Goal: Transaction & Acquisition: Book appointment/travel/reservation

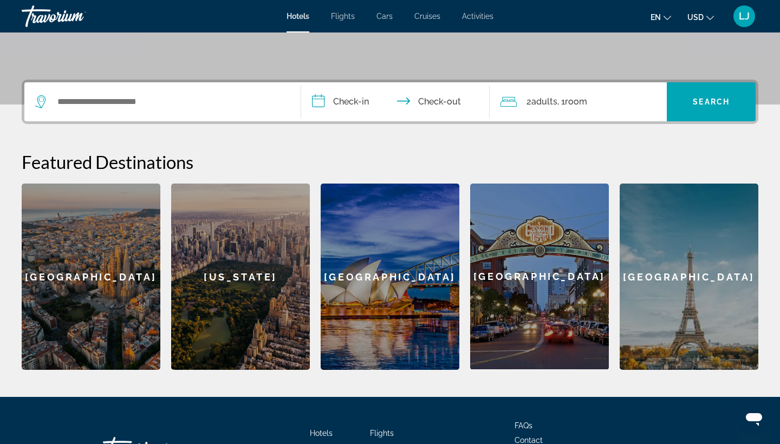
scroll to position [250, 0]
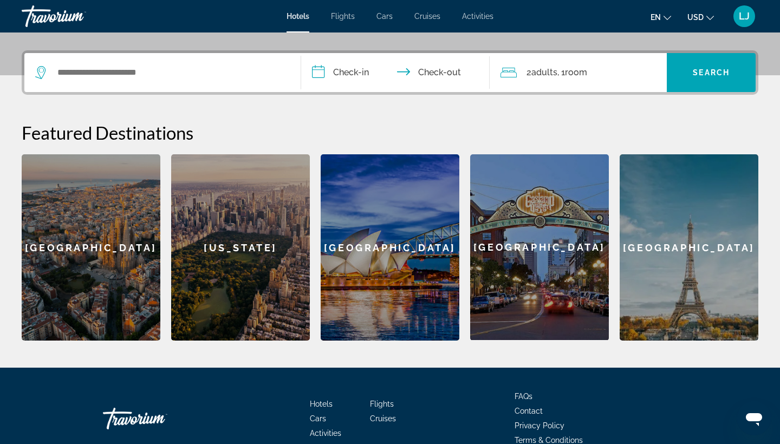
click at [677, 18] on ul "en English Español Français Italiano Português русский USD USD ($) MXN (Mex$) C…" at bounding box center [691, 16] width 80 height 17
click at [665, 18] on icon "Change language" at bounding box center [668, 18] width 8 height 8
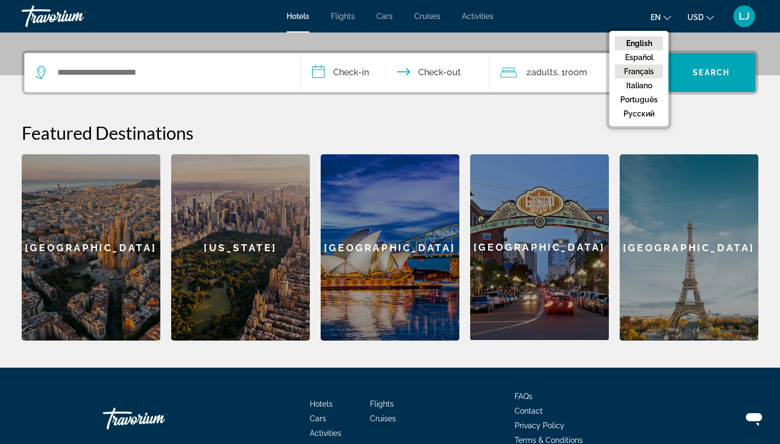
click at [644, 73] on button "Français" at bounding box center [639, 71] width 48 height 14
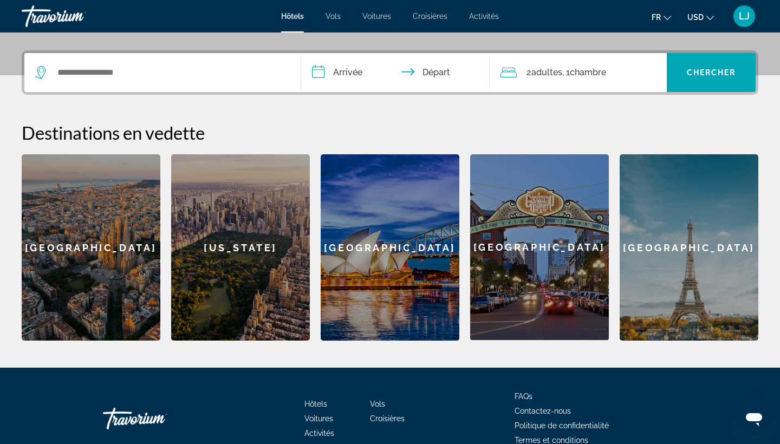
click at [709, 17] on icon "Change currency" at bounding box center [710, 18] width 8 height 4
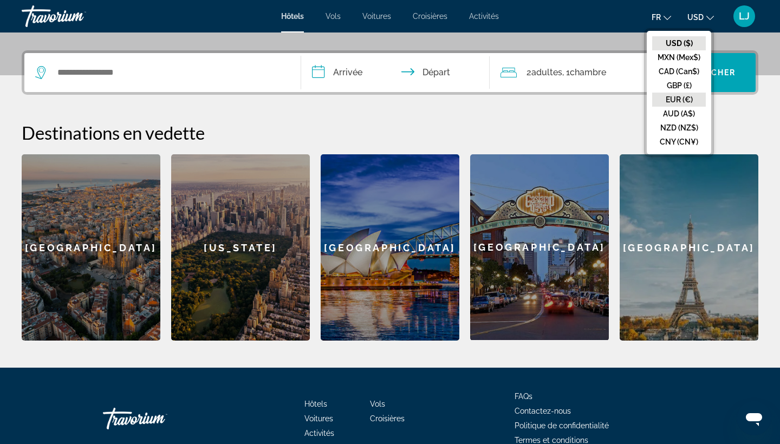
click at [682, 98] on button "EUR (€)" at bounding box center [679, 100] width 54 height 14
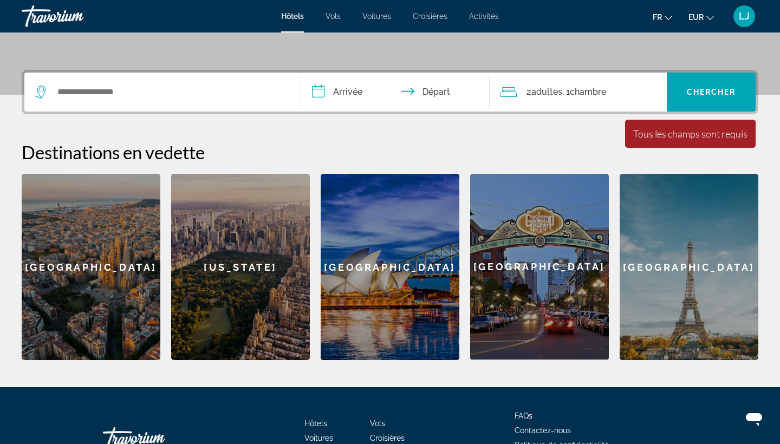
scroll to position [231, 0]
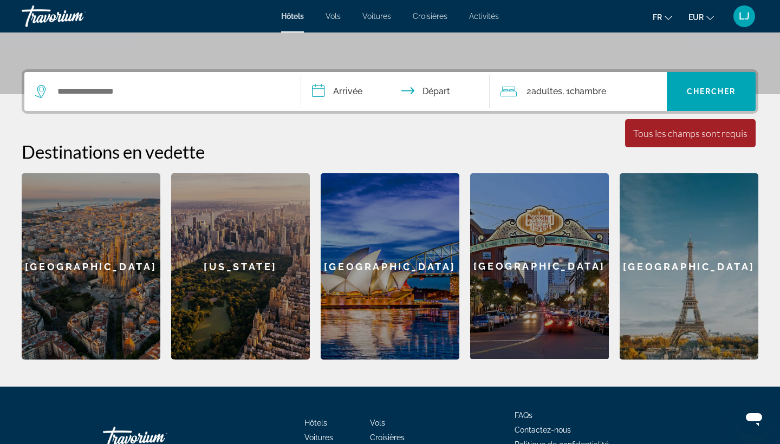
click at [254, 259] on div "[US_STATE]" at bounding box center [240, 266] width 139 height 186
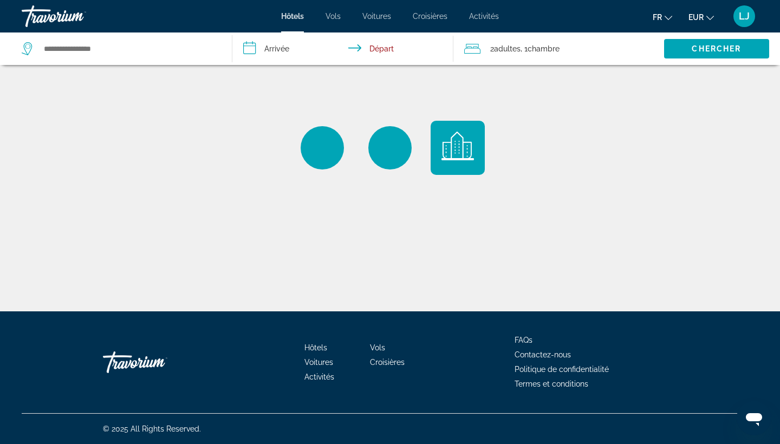
type input "**********"
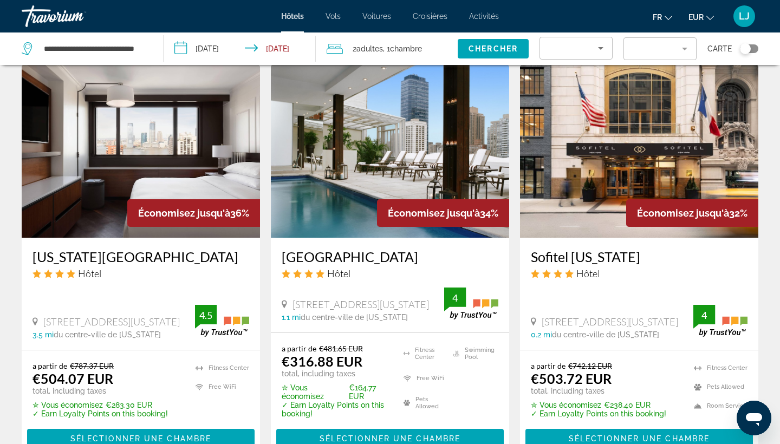
scroll to position [867, 0]
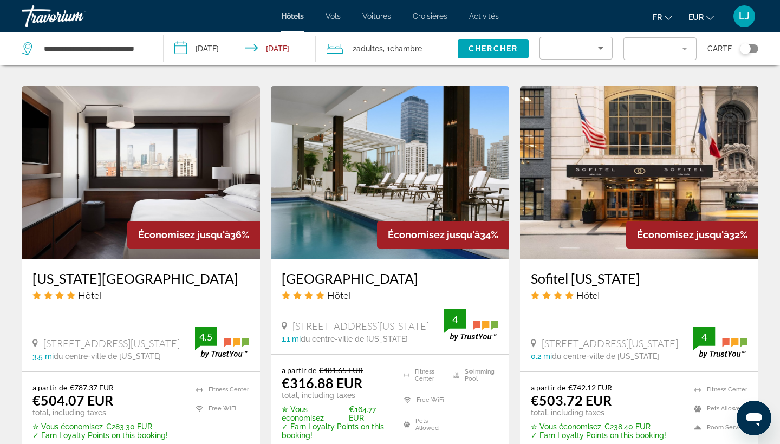
click at [384, 134] on img "Main content" at bounding box center [390, 172] width 238 height 173
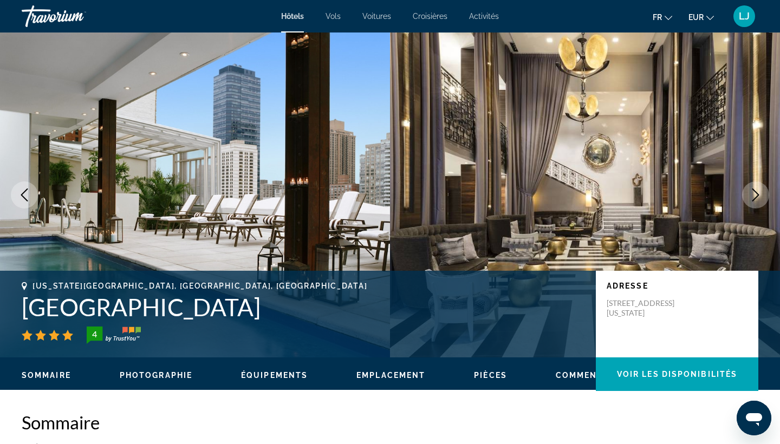
click at [761, 202] on button "Next image" at bounding box center [755, 194] width 27 height 27
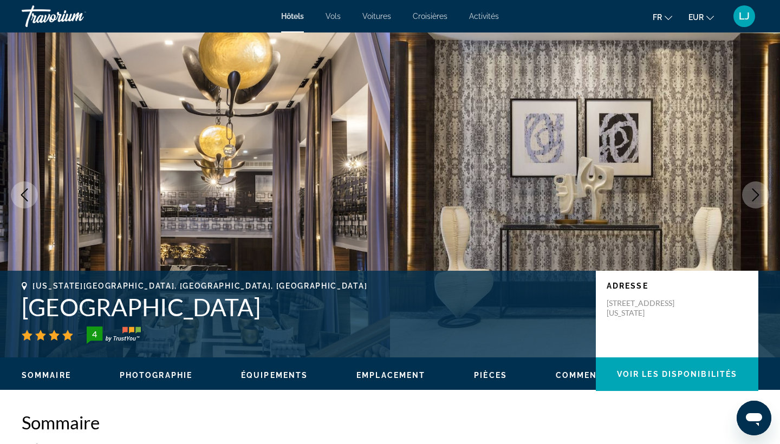
click at [761, 202] on button "Next image" at bounding box center [755, 194] width 27 height 27
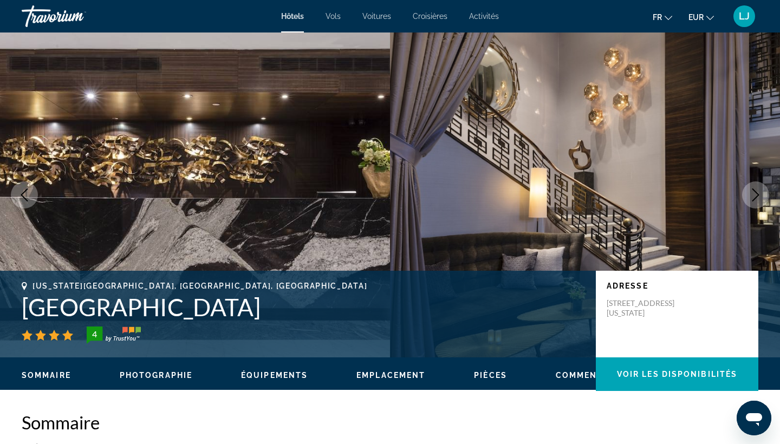
click at [761, 202] on button "Next image" at bounding box center [755, 194] width 27 height 27
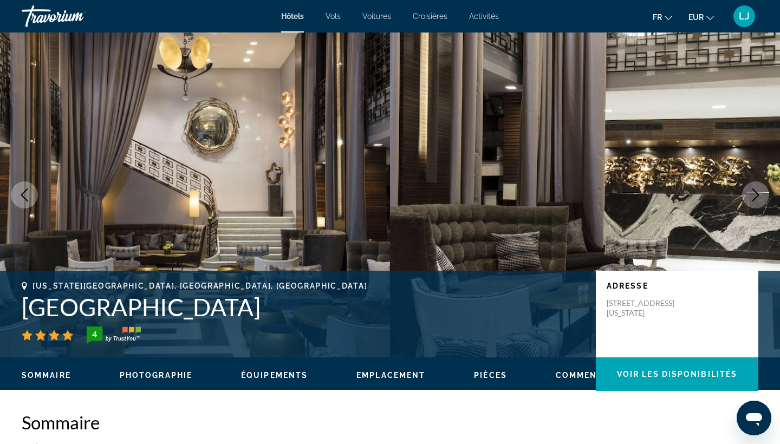
click at [761, 202] on button "Next image" at bounding box center [755, 194] width 27 height 27
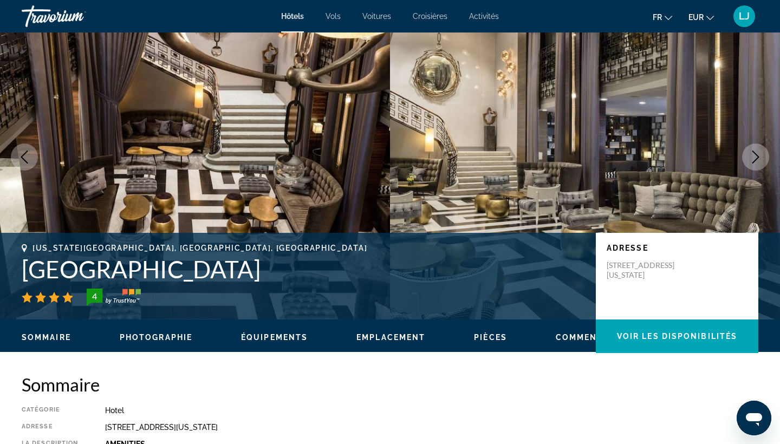
scroll to position [19, 0]
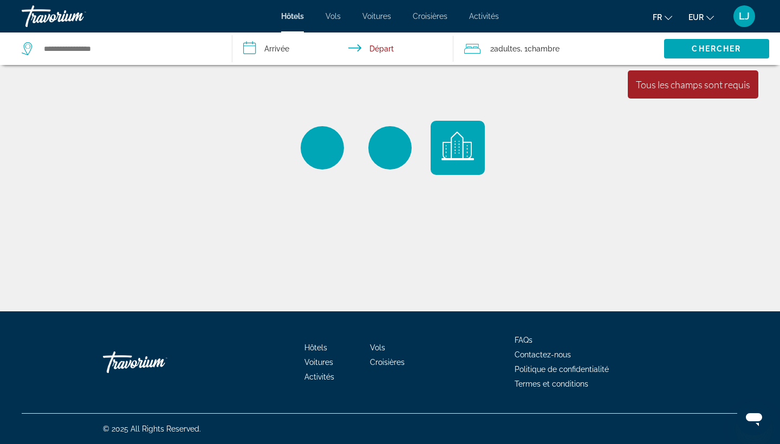
click at [324, 11] on div "Hôtels Vols Voitures Croisières Activités Hôtels Vols Voitures Croisières Activ…" at bounding box center [390, 16] width 780 height 28
click at [329, 11] on div "Hôtels Vols Voitures Croisières Activités Hôtels Vols Voitures Croisières Activ…" at bounding box center [390, 16] width 780 height 28
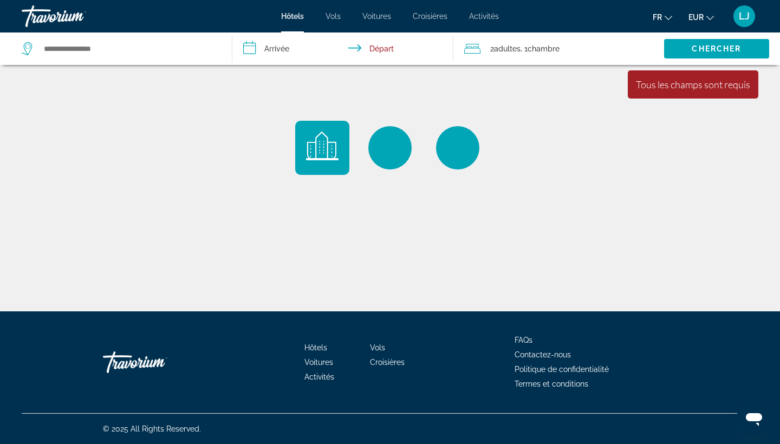
click at [331, 17] on span "Vols" at bounding box center [333, 16] width 15 height 9
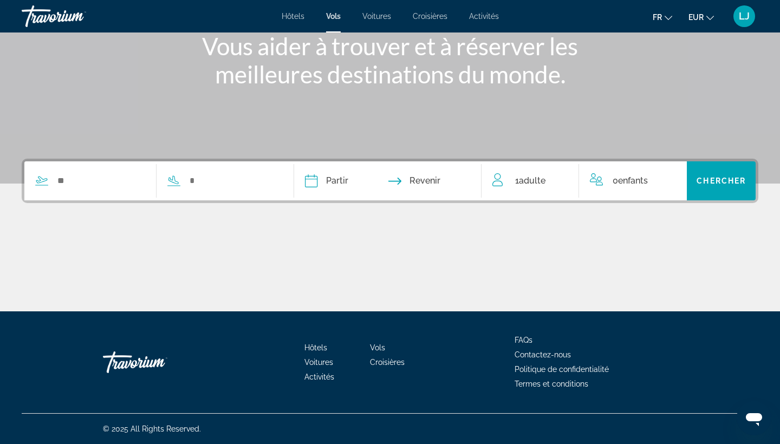
scroll to position [141, 0]
click at [301, 16] on span "Hôtels" at bounding box center [293, 16] width 23 height 9
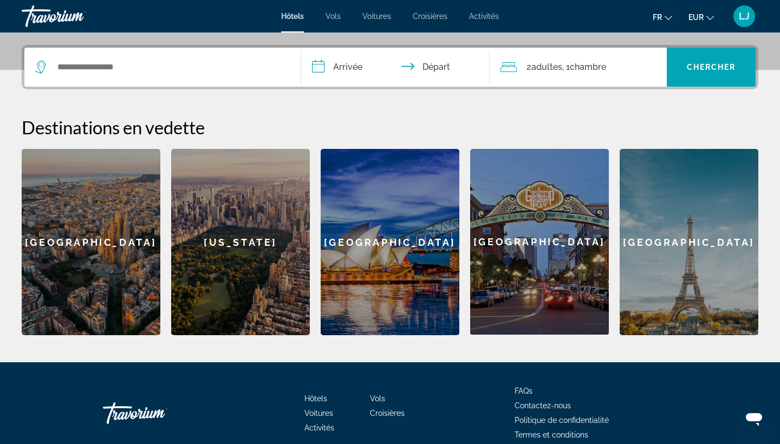
scroll to position [262, 0]
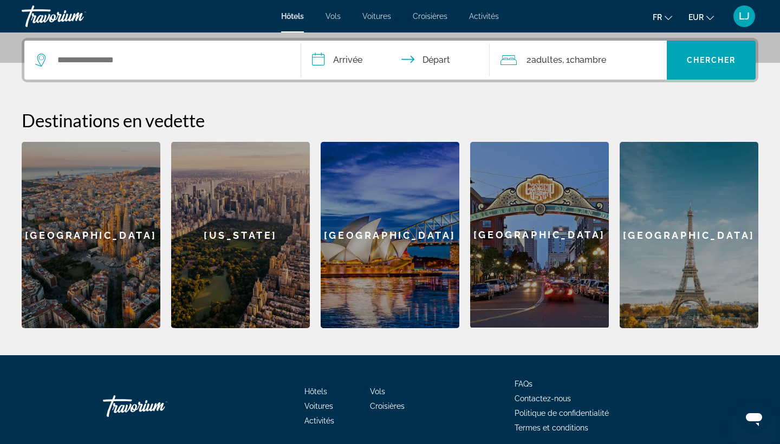
click at [218, 247] on div "[US_STATE]" at bounding box center [240, 235] width 139 height 186
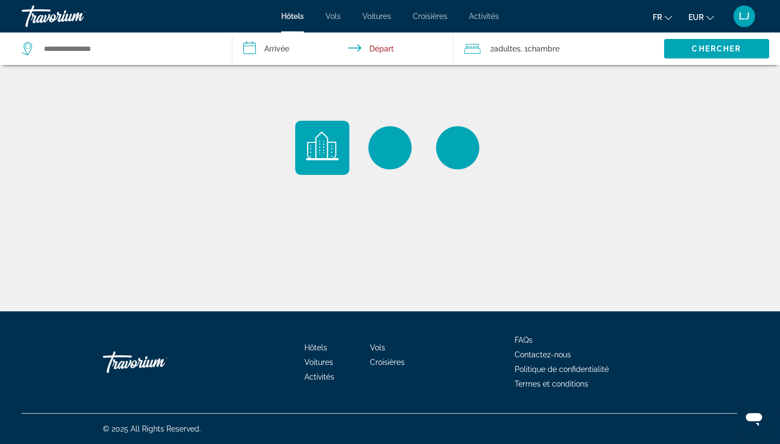
type input "**********"
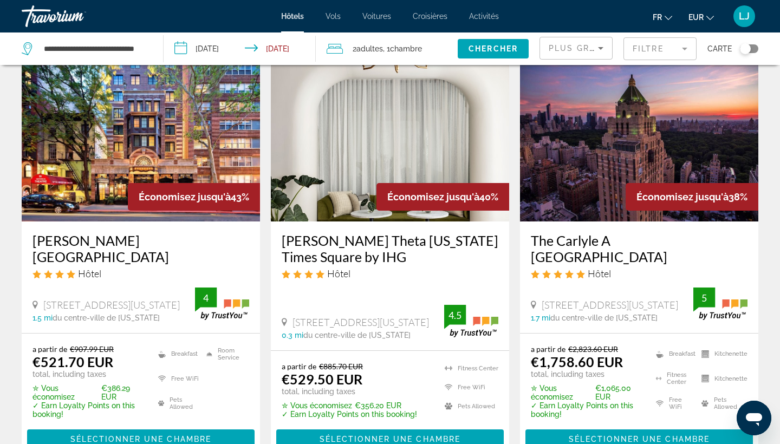
scroll to position [473, 0]
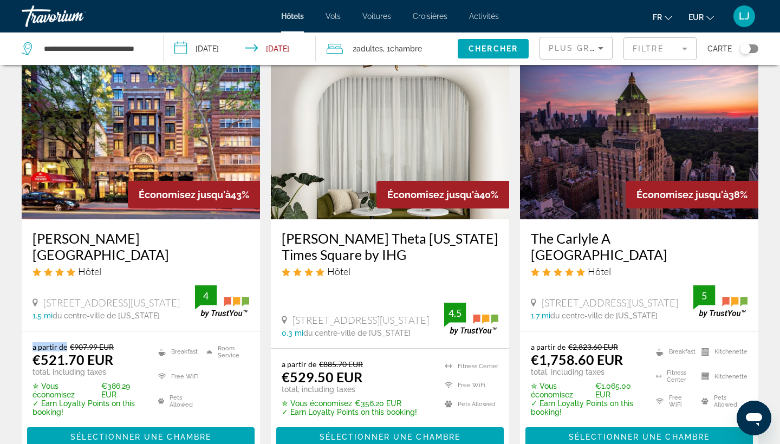
drag, startPoint x: 70, startPoint y: 331, endPoint x: 114, endPoint y: 324, distance: 45.0
click at [114, 332] on div "a partir de €907.99 EUR €521.70 EUR total, including taxes ✮ Vous économisez €3…" at bounding box center [141, 395] width 238 height 126
click at [121, 342] on div "a partir de €907.99 EUR €521.70 EUR total, including taxes" at bounding box center [89, 359] width 112 height 34
drag, startPoint x: 69, startPoint y: 328, endPoint x: 110, endPoint y: 329, distance: 41.2
click at [111, 342] on del "€907.99 EUR" at bounding box center [92, 346] width 44 height 9
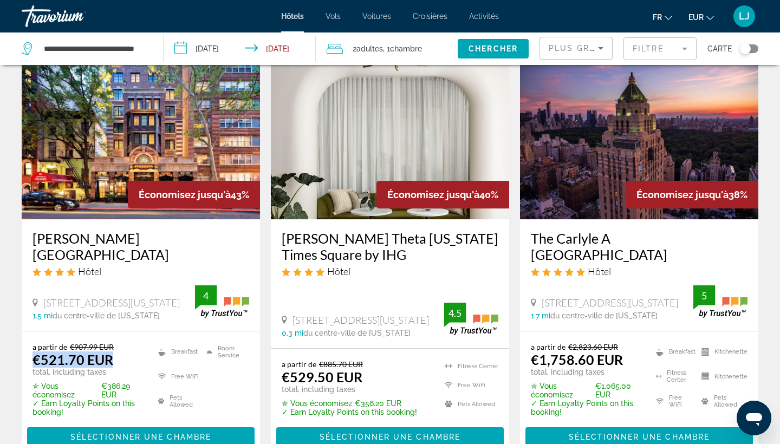
drag, startPoint x: 125, startPoint y: 348, endPoint x: 35, endPoint y: 346, distance: 89.9
click at [35, 346] on div "a partir de €907.99 EUR €521.70 EUR total, including taxes" at bounding box center [89, 359] width 112 height 34
drag, startPoint x: 105, startPoint y: 367, endPoint x: 131, endPoint y: 367, distance: 26.0
click at [131, 382] on p "✮ Vous économisez €386.29 EUR" at bounding box center [89, 390] width 112 height 17
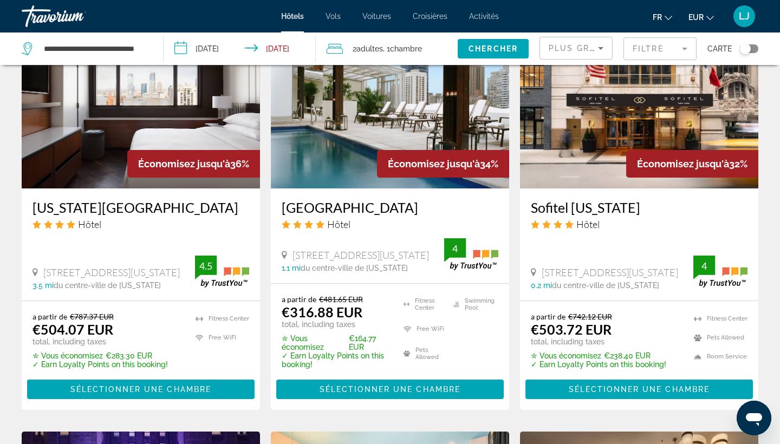
scroll to position [946, 0]
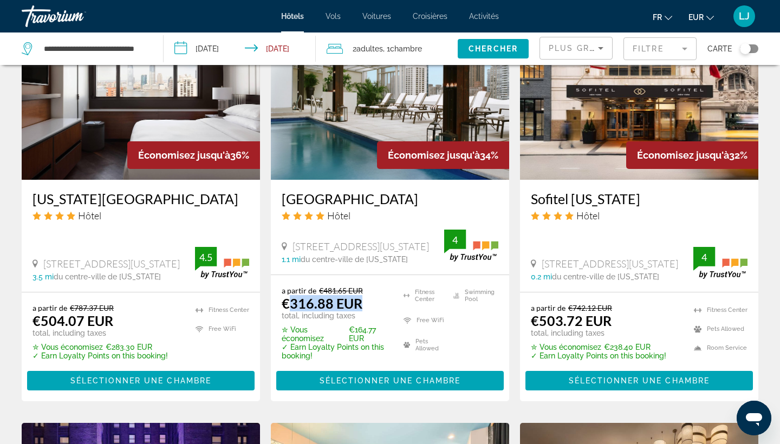
drag, startPoint x: 290, startPoint y: 288, endPoint x: 361, endPoint y: 284, distance: 71.0
click at [361, 286] on div "a partir de €481.65 EUR €316.88 EUR total, including taxes" at bounding box center [336, 303] width 108 height 34
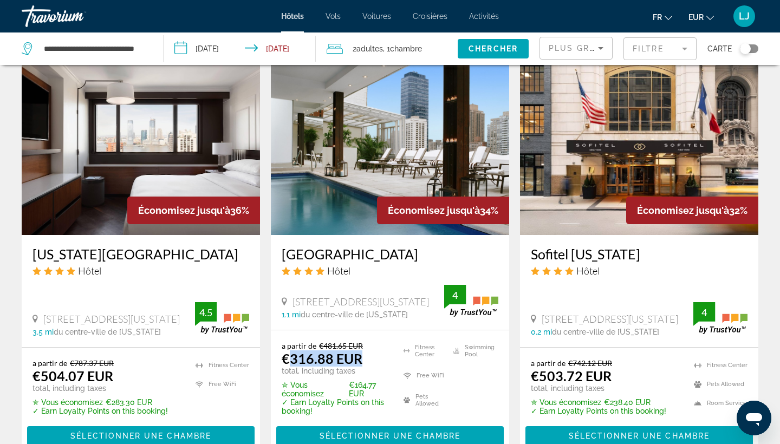
scroll to position [873, 0]
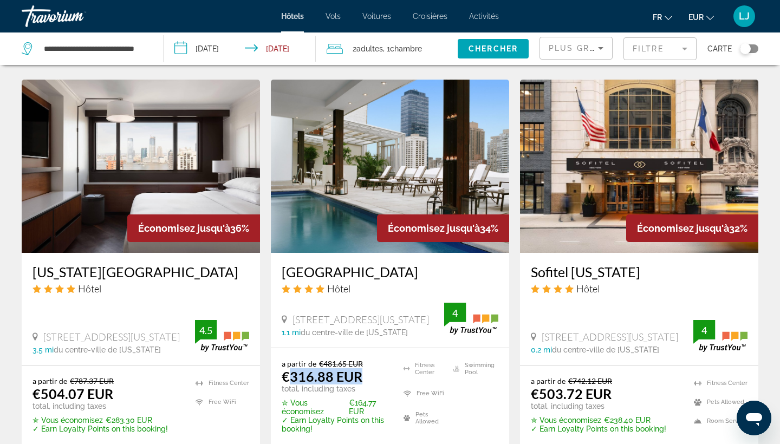
click at [492, 147] on img "Main content" at bounding box center [390, 166] width 238 height 173
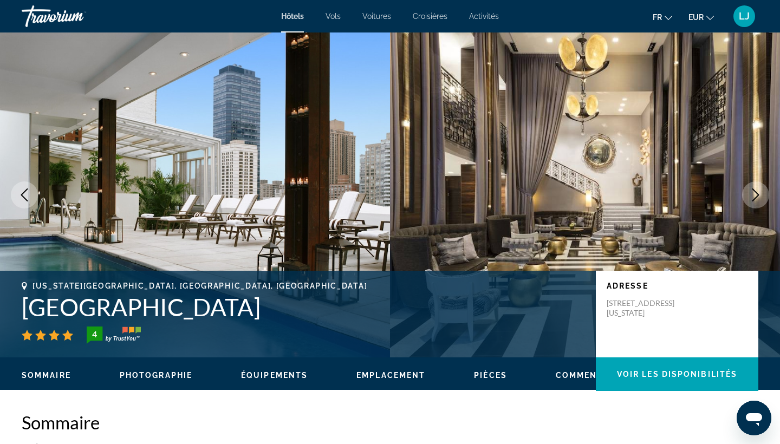
click at [757, 186] on button "Next image" at bounding box center [755, 194] width 27 height 27
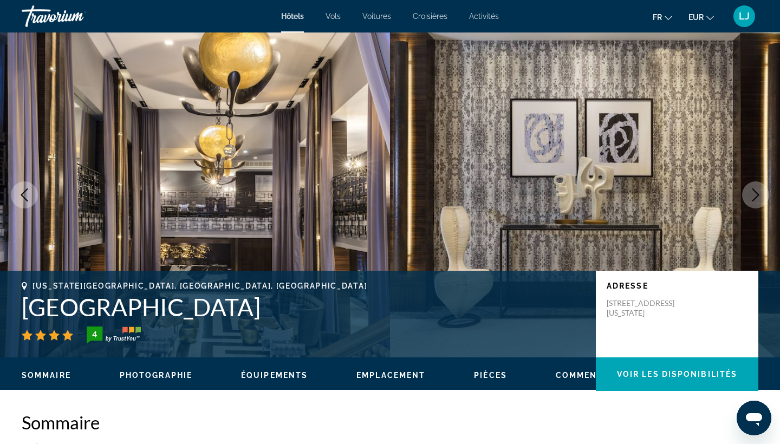
click at [757, 186] on button "Next image" at bounding box center [755, 194] width 27 height 27
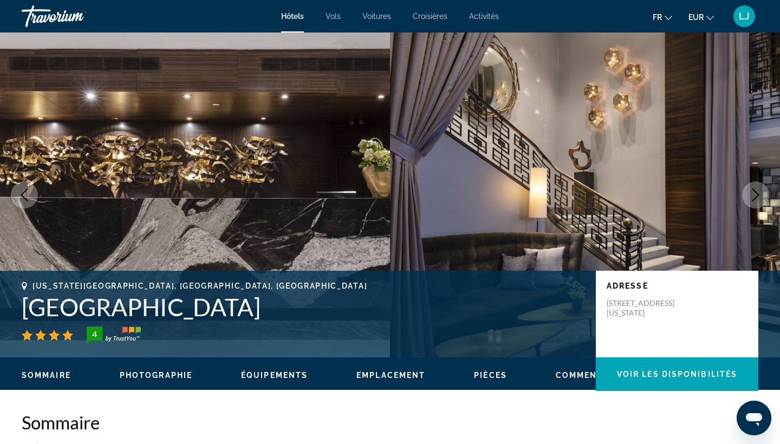
click at [757, 186] on button "Next image" at bounding box center [755, 194] width 27 height 27
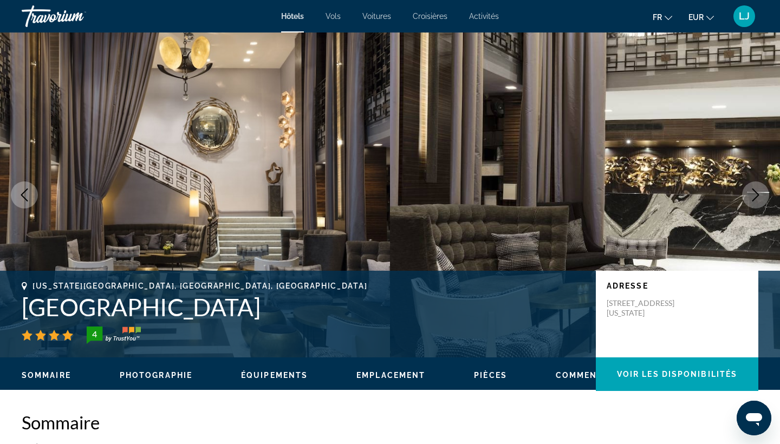
click at [757, 186] on button "Next image" at bounding box center [755, 194] width 27 height 27
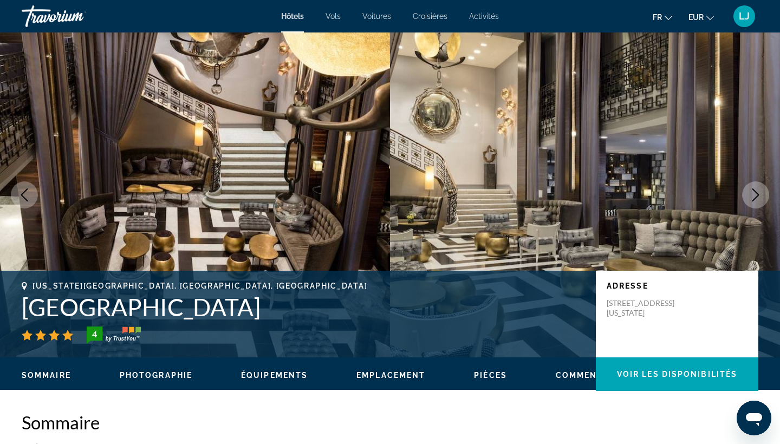
click at [757, 186] on button "Next image" at bounding box center [755, 194] width 27 height 27
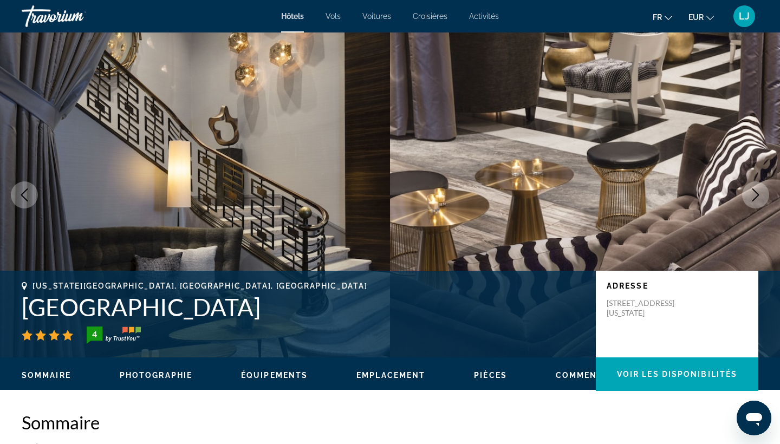
click at [757, 186] on button "Next image" at bounding box center [755, 194] width 27 height 27
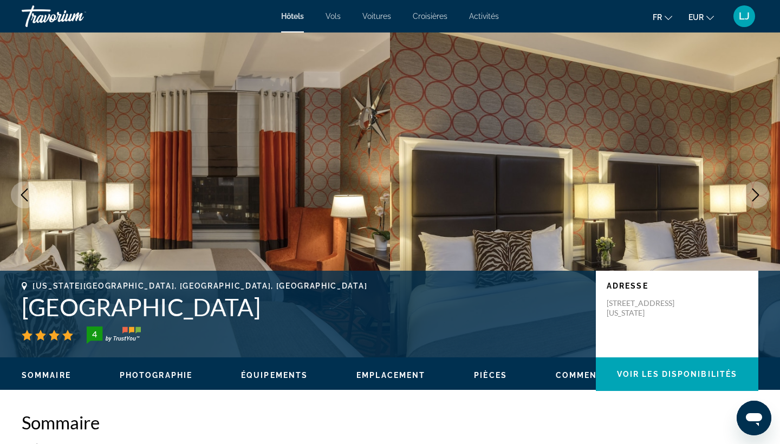
click at [757, 186] on button "Next image" at bounding box center [755, 194] width 27 height 27
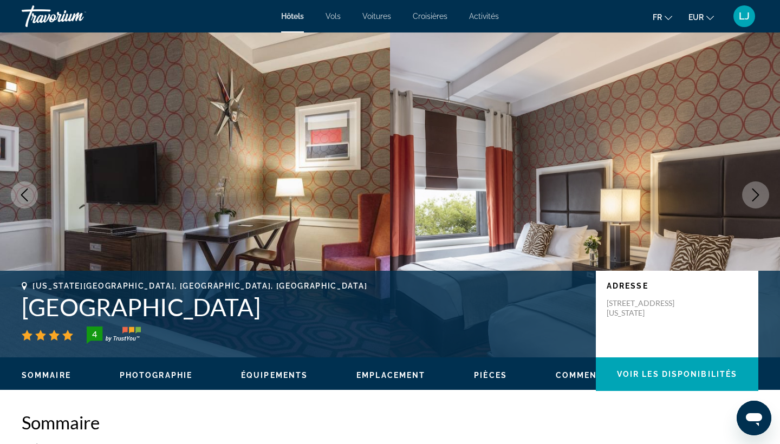
click at [757, 186] on button "Next image" at bounding box center [755, 194] width 27 height 27
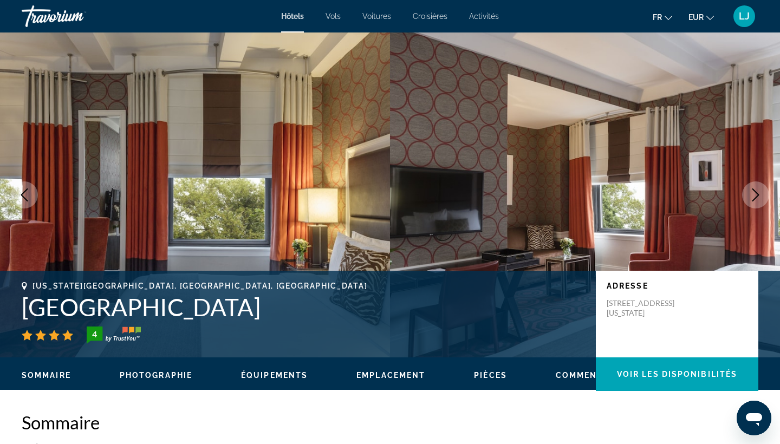
click at [757, 186] on button "Next image" at bounding box center [755, 194] width 27 height 27
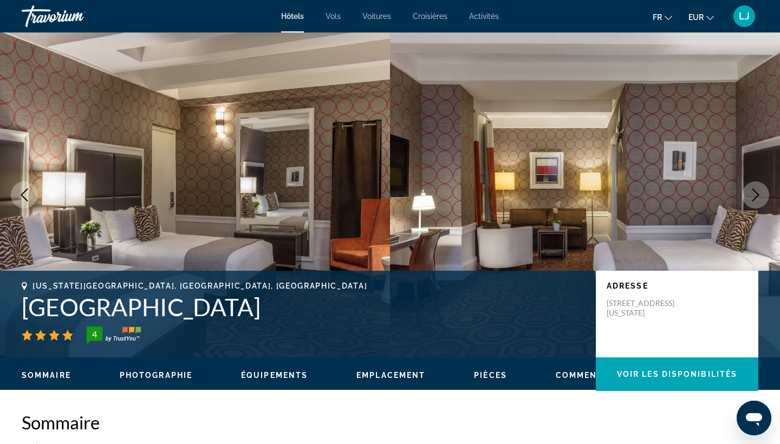
click at [757, 186] on button "Next image" at bounding box center [755, 194] width 27 height 27
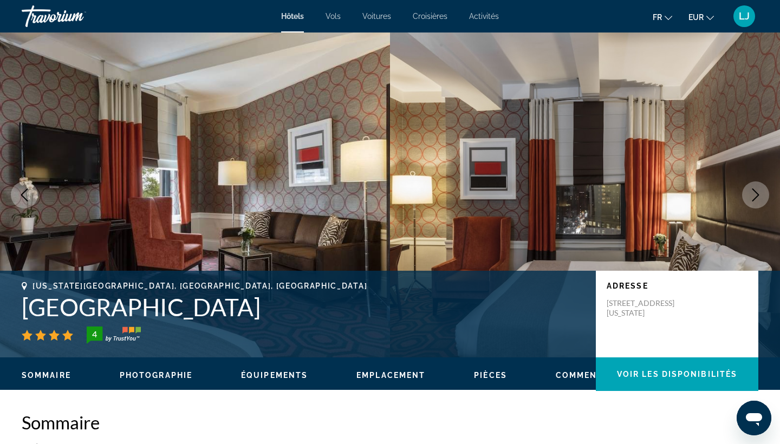
click at [757, 186] on button "Next image" at bounding box center [755, 194] width 27 height 27
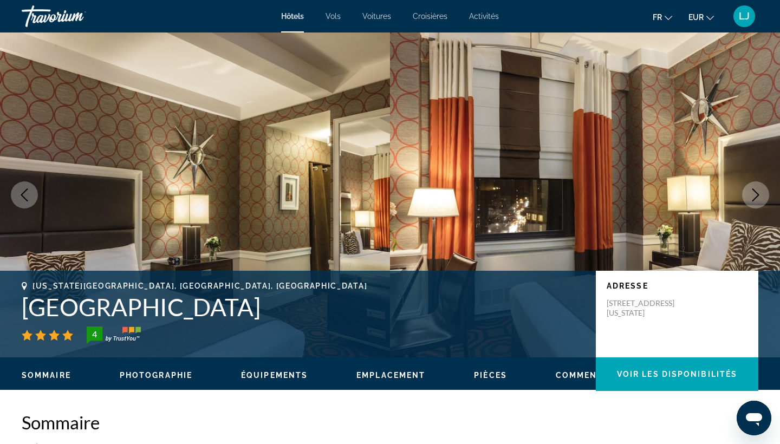
click at [757, 185] on button "Next image" at bounding box center [755, 194] width 27 height 27
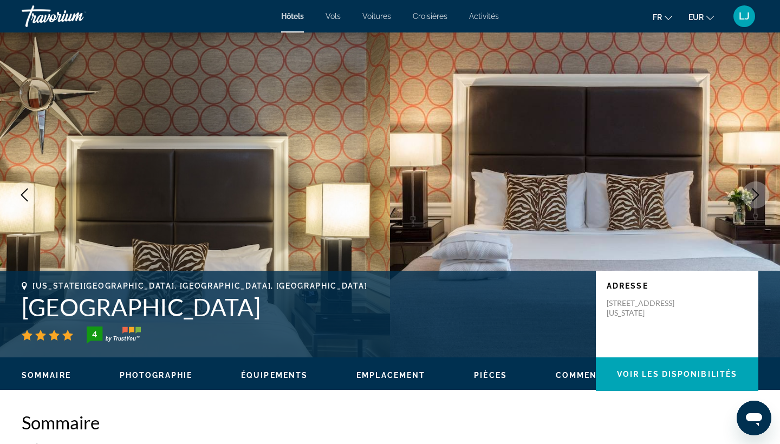
click at [757, 185] on button "Next image" at bounding box center [755, 194] width 27 height 27
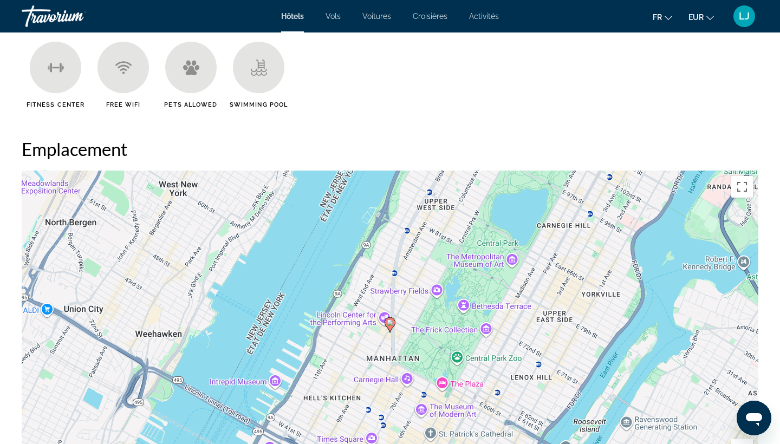
scroll to position [897, 0]
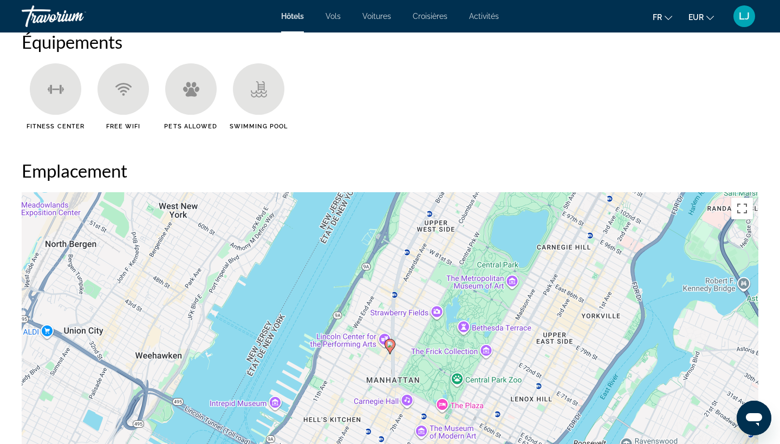
click at [288, 21] on div "Hôtels Vols Voitures Croisières Activités Hôtels Vols Voitures Croisières Activ…" at bounding box center [390, 16] width 780 height 28
click at [296, 12] on span "Hôtels" at bounding box center [292, 16] width 23 height 9
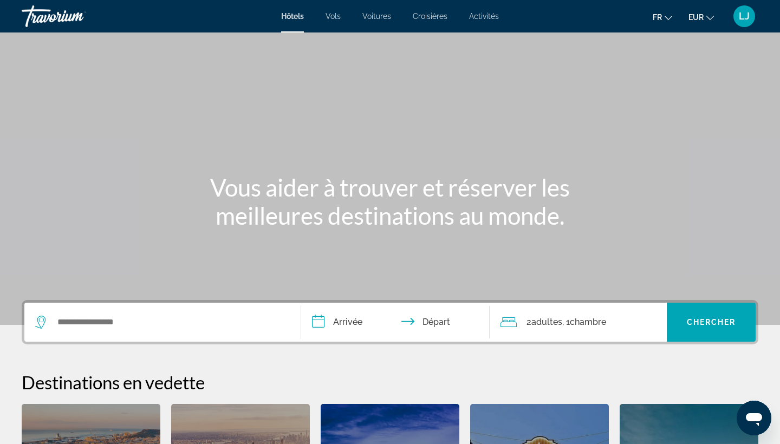
click at [219, 335] on div "Search widget" at bounding box center [162, 322] width 255 height 39
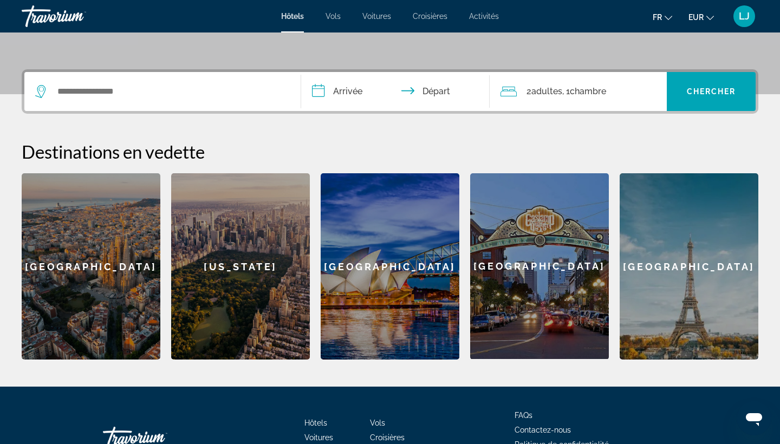
scroll to position [265, 0]
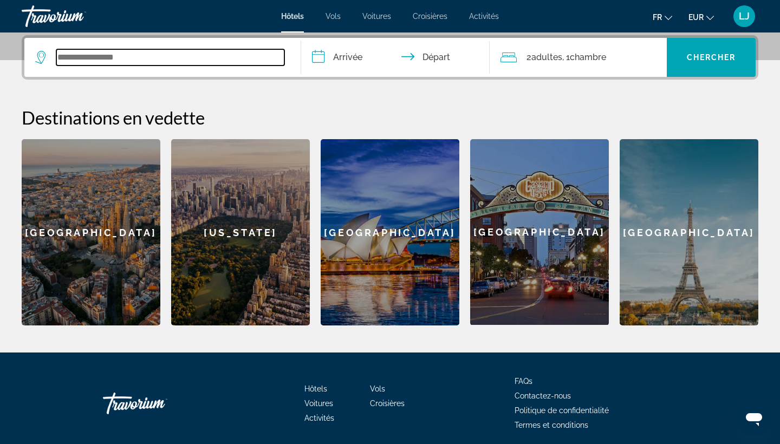
click at [199, 52] on input "Search widget" at bounding box center [170, 57] width 228 height 16
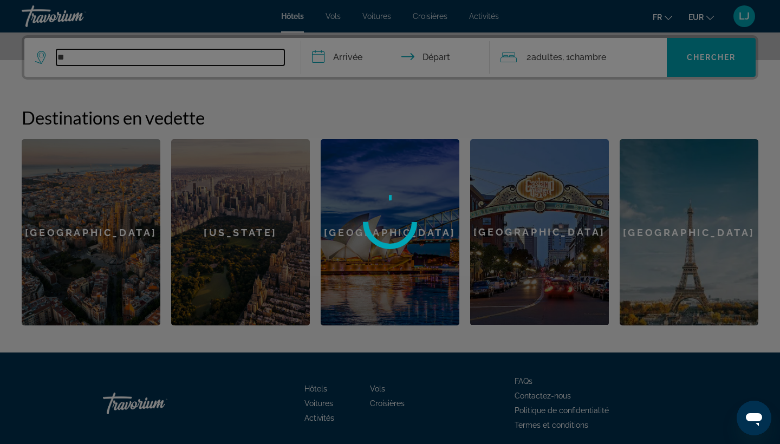
type input "*"
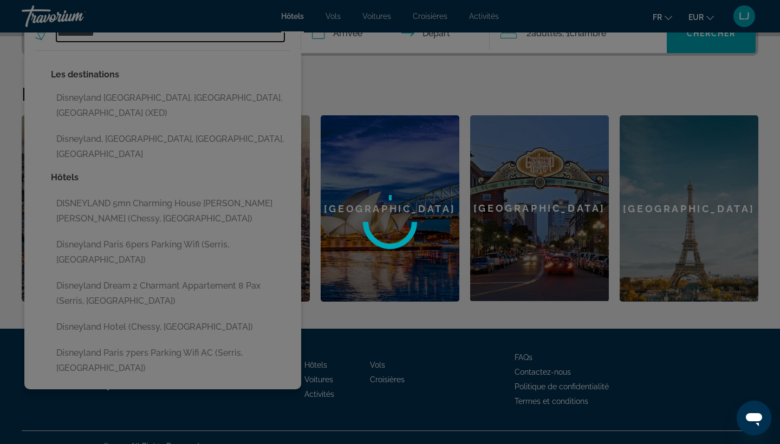
scroll to position [290, 0]
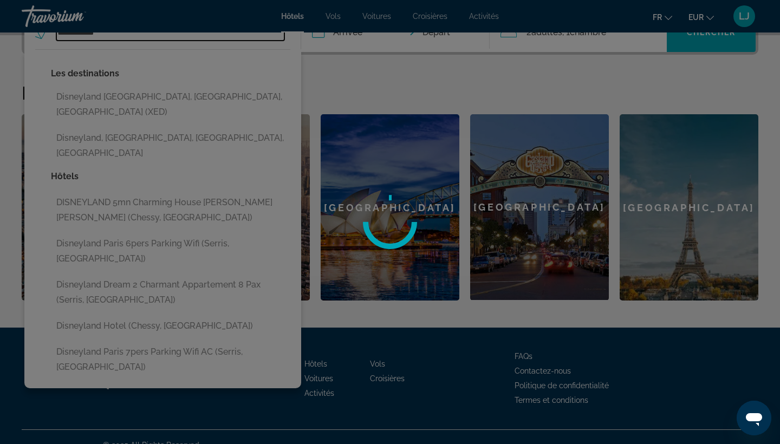
type input "**********"
click at [132, 288] on div at bounding box center [390, 222] width 780 height 444
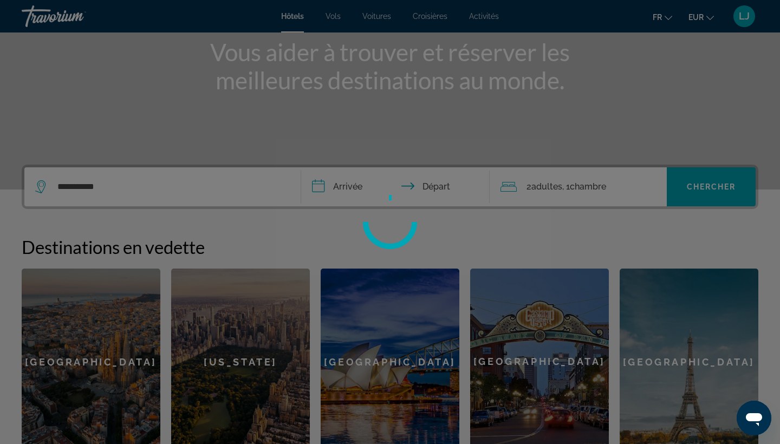
scroll to position [124, 0]
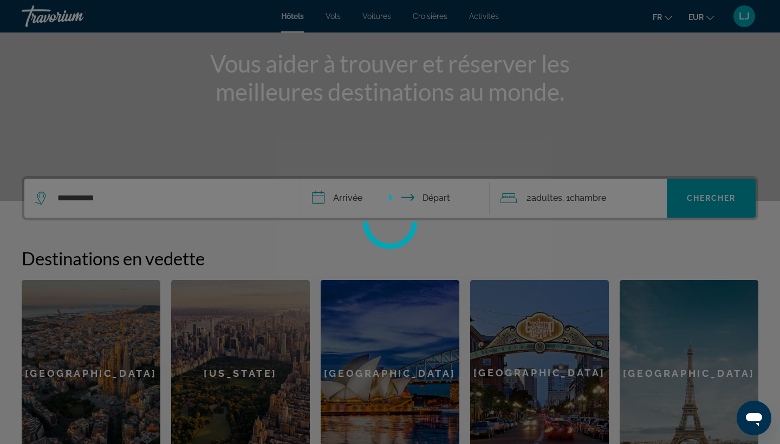
click at [339, 201] on div at bounding box center [390, 222] width 780 height 444
click at [340, 198] on div at bounding box center [390, 222] width 780 height 444
click at [711, 211] on div at bounding box center [390, 222] width 780 height 444
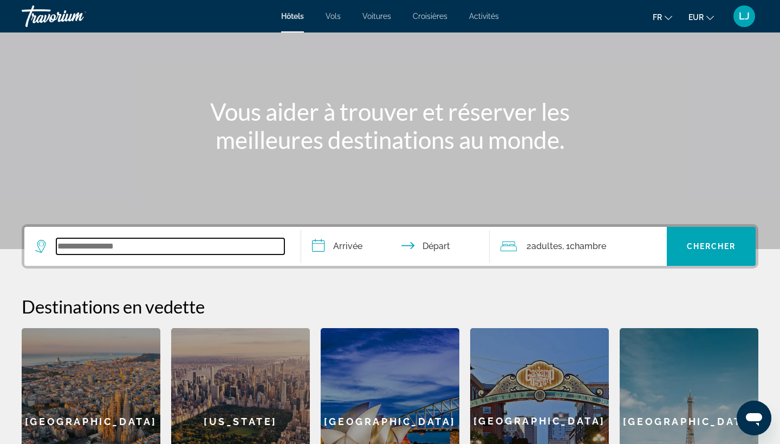
click at [112, 249] on input "Search widget" at bounding box center [170, 246] width 228 height 16
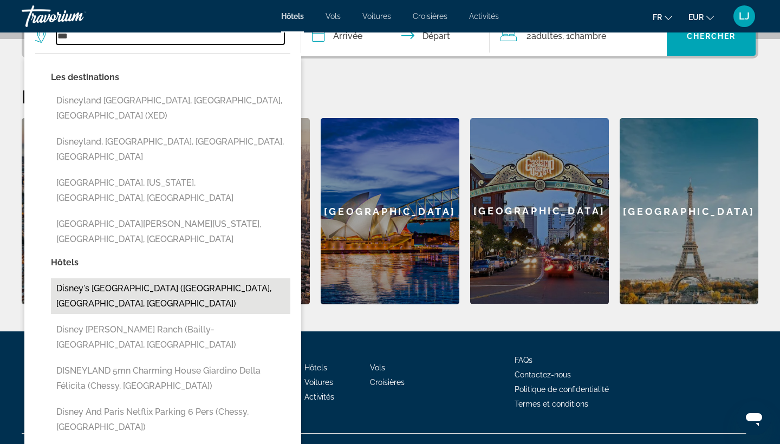
scroll to position [291, 0]
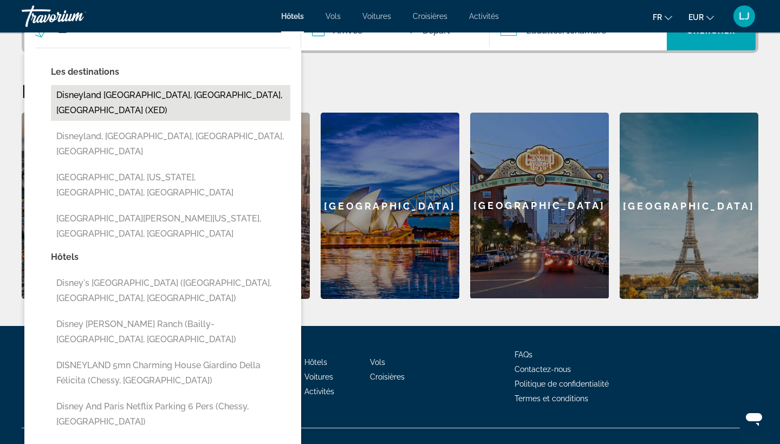
click at [147, 99] on button "Disneyland [GEOGRAPHIC_DATA], [GEOGRAPHIC_DATA], [GEOGRAPHIC_DATA] (XED)" at bounding box center [170, 103] width 239 height 36
type input "**********"
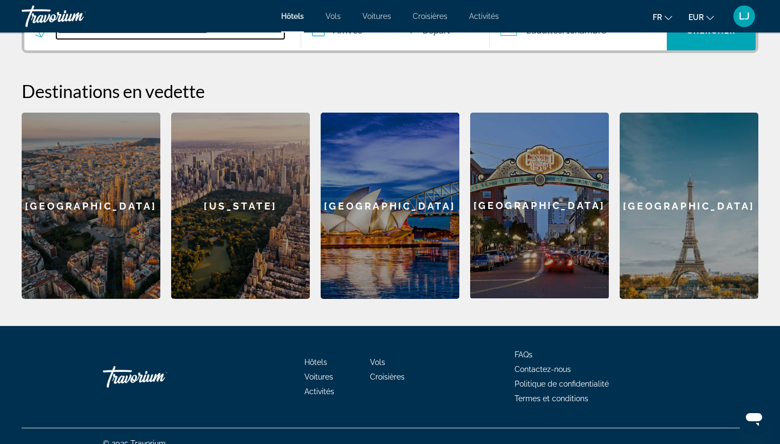
scroll to position [265, 0]
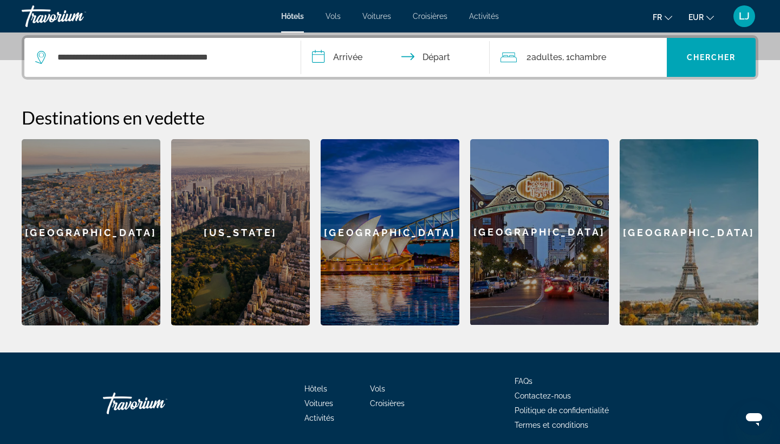
click at [332, 69] on input "**********" at bounding box center [397, 59] width 193 height 42
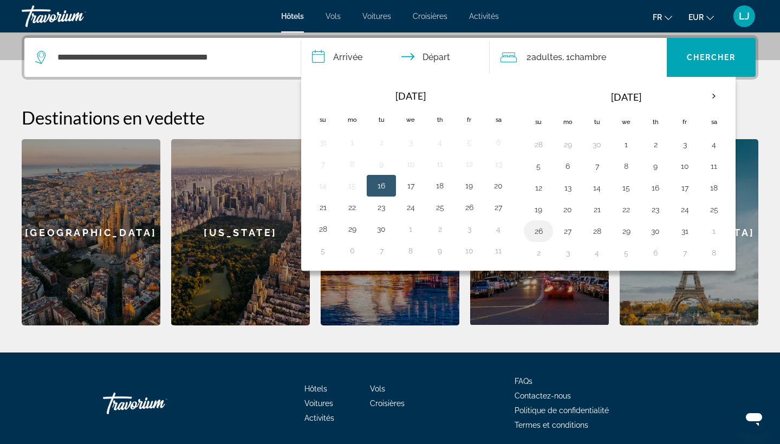
click at [546, 233] on button "26" at bounding box center [538, 231] width 17 height 15
click at [621, 231] on button "29" at bounding box center [626, 231] width 17 height 15
type input "**********"
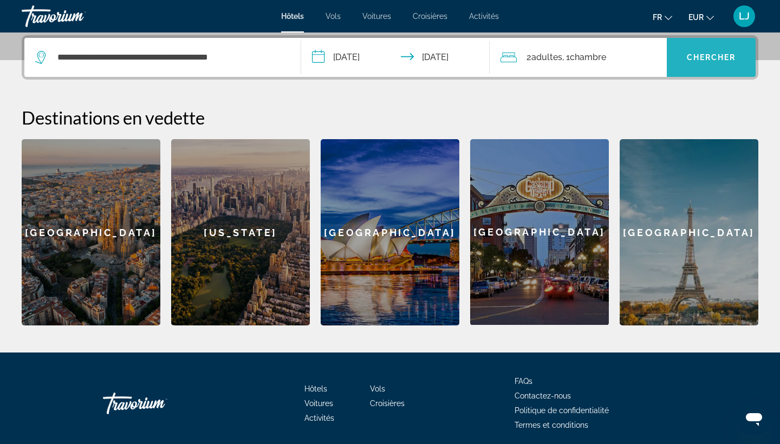
click at [703, 68] on span "Search widget" at bounding box center [711, 57] width 89 height 26
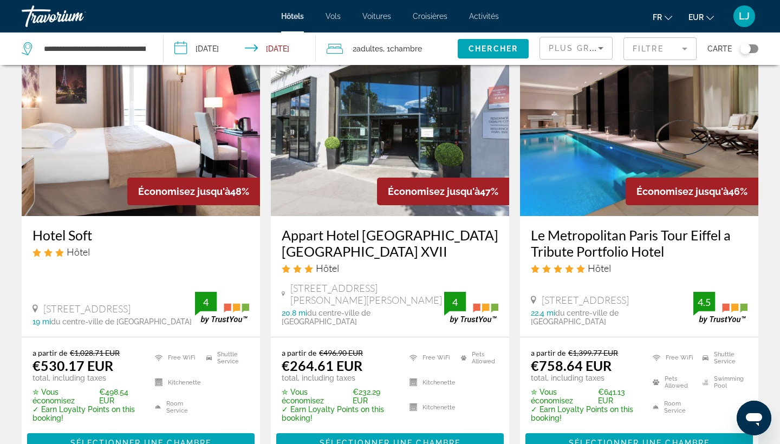
scroll to position [49, 0]
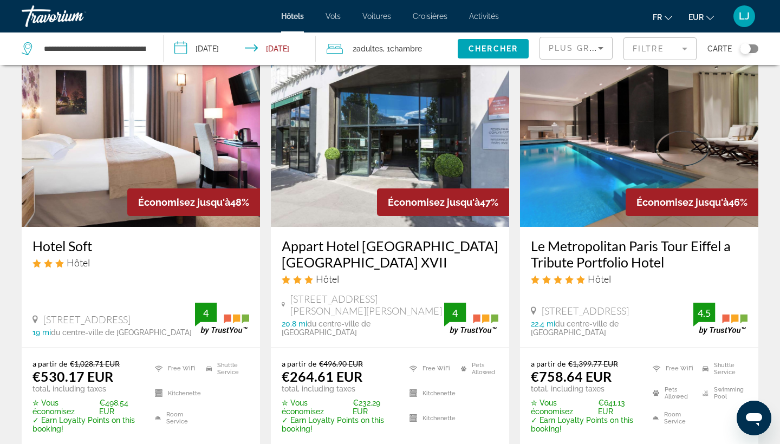
click at [490, 144] on img "Main content" at bounding box center [390, 140] width 238 height 173
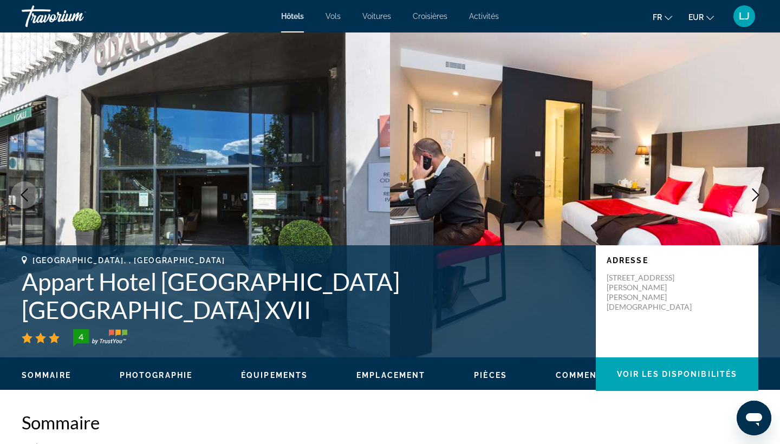
click at [751, 191] on icon "Next image" at bounding box center [755, 195] width 13 height 13
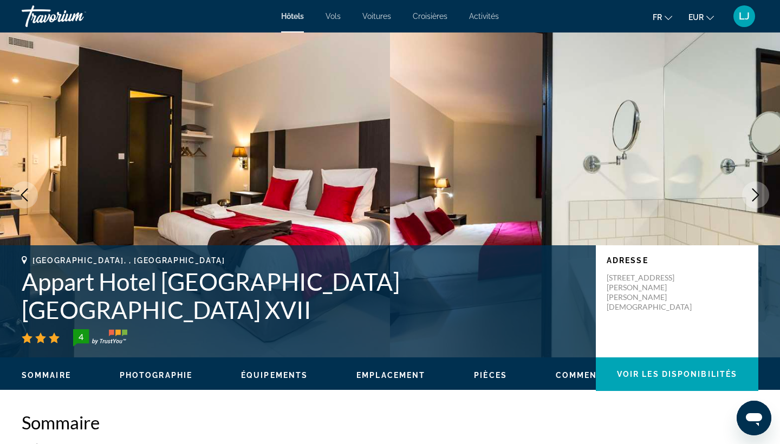
click at [751, 191] on icon "Next image" at bounding box center [755, 195] width 13 height 13
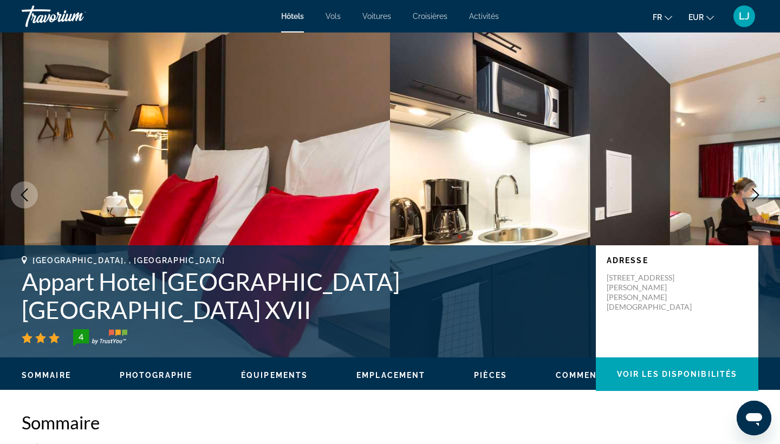
click at [752, 190] on icon "Next image" at bounding box center [755, 195] width 13 height 13
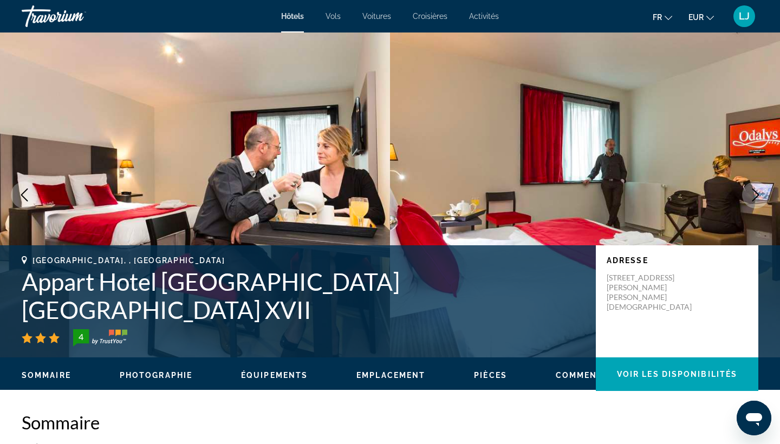
click at [752, 189] on icon "Next image" at bounding box center [755, 195] width 13 height 13
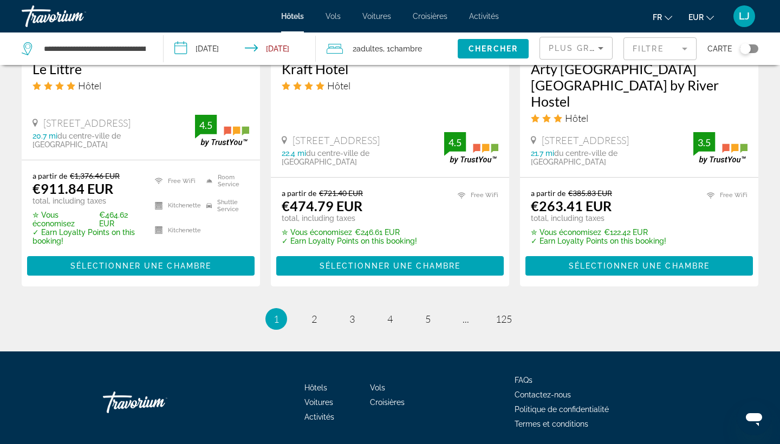
scroll to position [1518, 0]
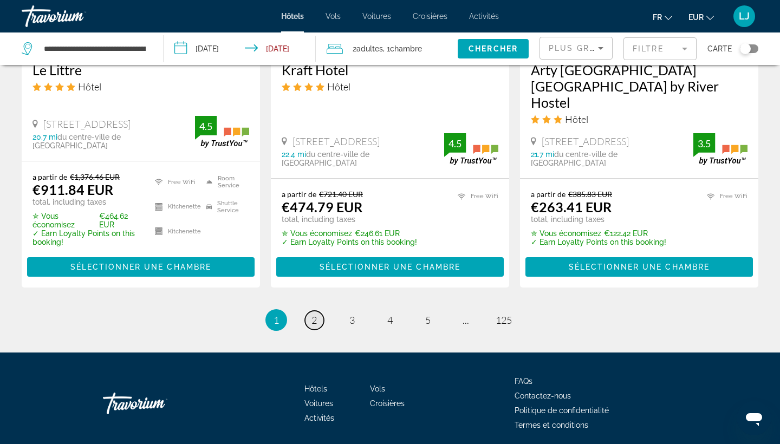
click at [314, 311] on link "page 2" at bounding box center [314, 320] width 19 height 19
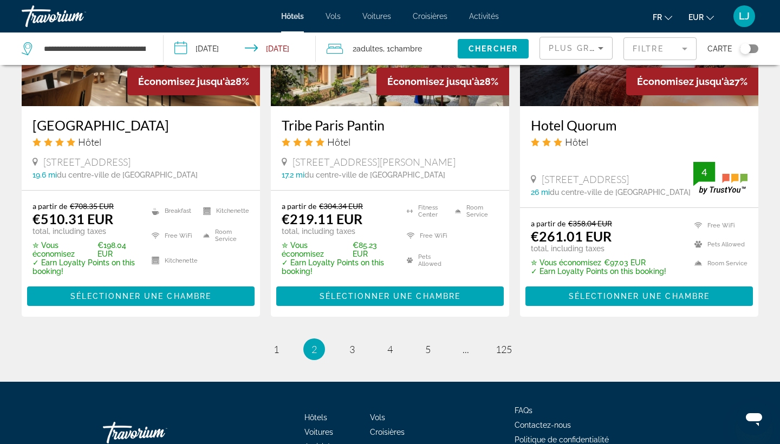
scroll to position [1463, 0]
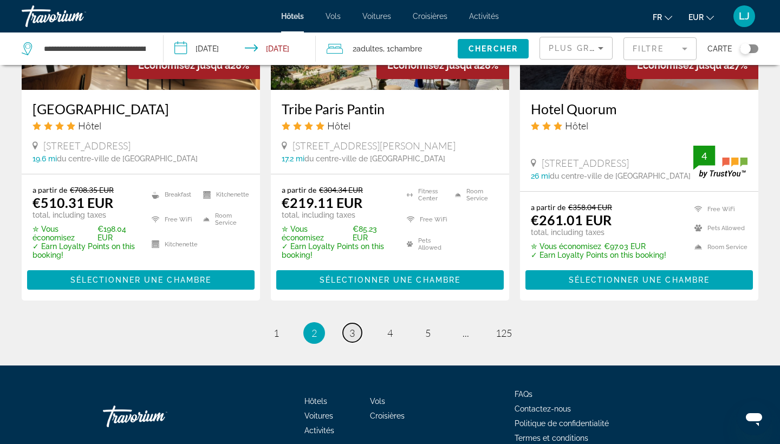
click at [345, 328] on link "page 3" at bounding box center [352, 332] width 19 height 19
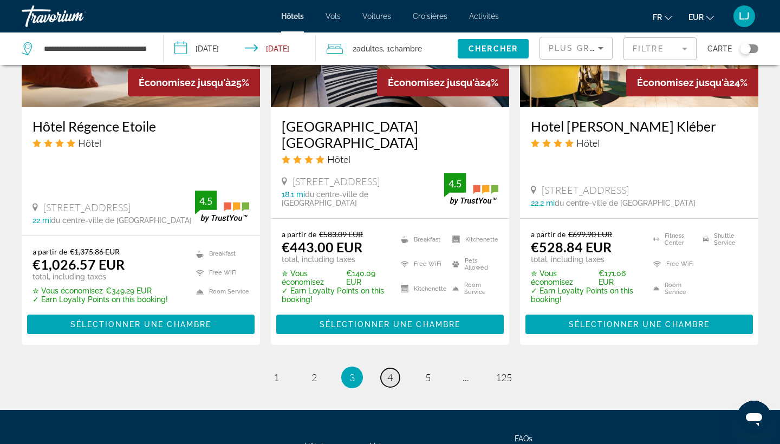
click at [388, 372] on span "4" at bounding box center [389, 378] width 5 height 12
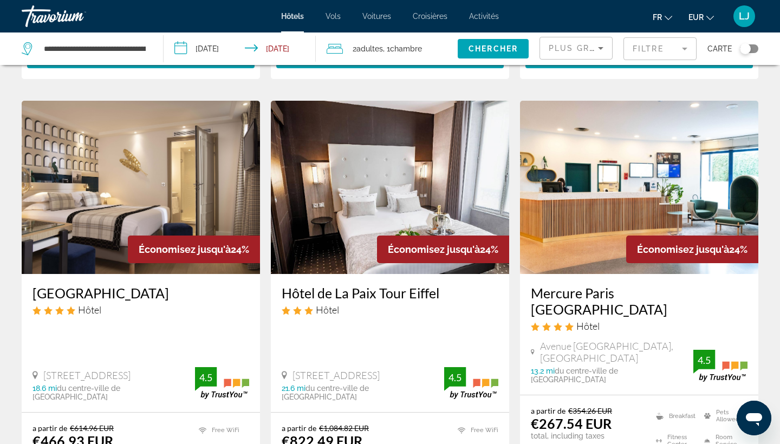
scroll to position [403, 0]
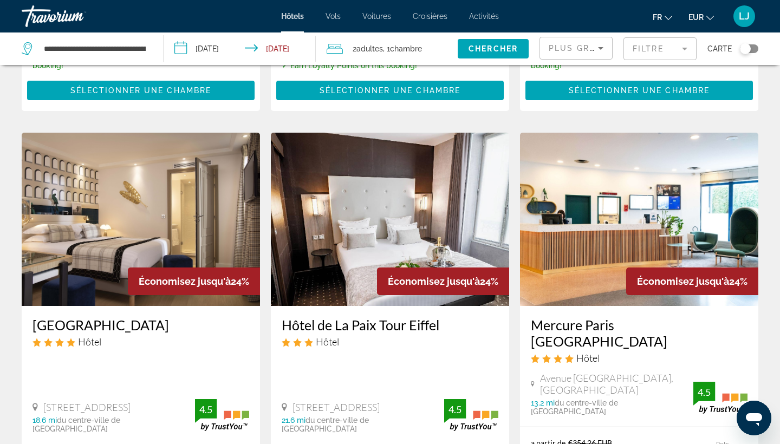
click at [738, 192] on img "Main content" at bounding box center [639, 219] width 238 height 173
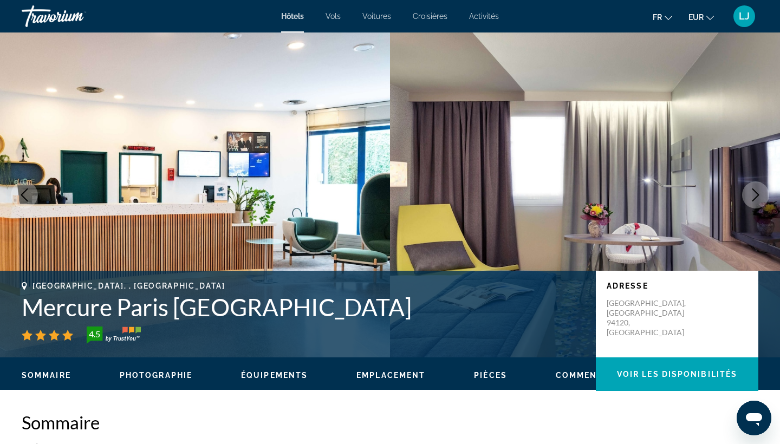
click at [767, 191] on button "Next image" at bounding box center [755, 194] width 27 height 27
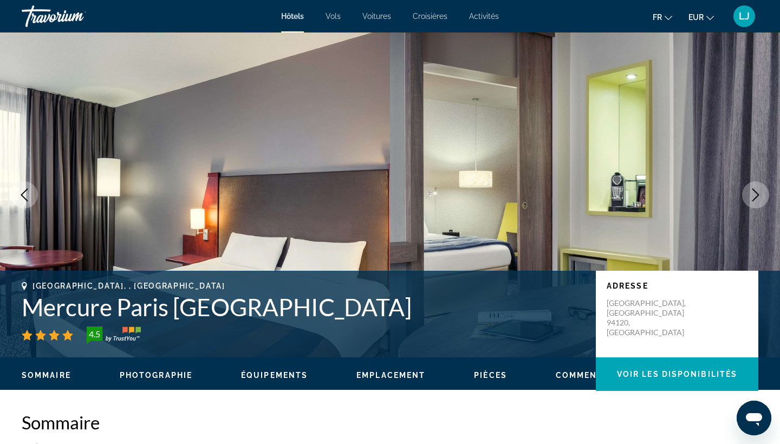
click at [766, 191] on button "Next image" at bounding box center [755, 194] width 27 height 27
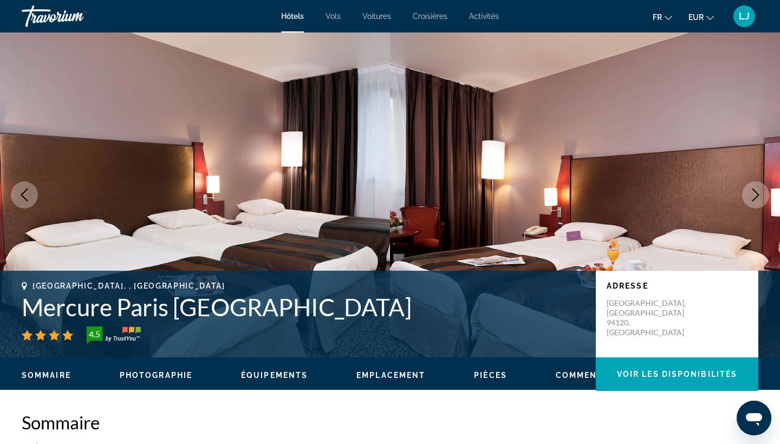
click at [766, 191] on button "Next image" at bounding box center [755, 194] width 27 height 27
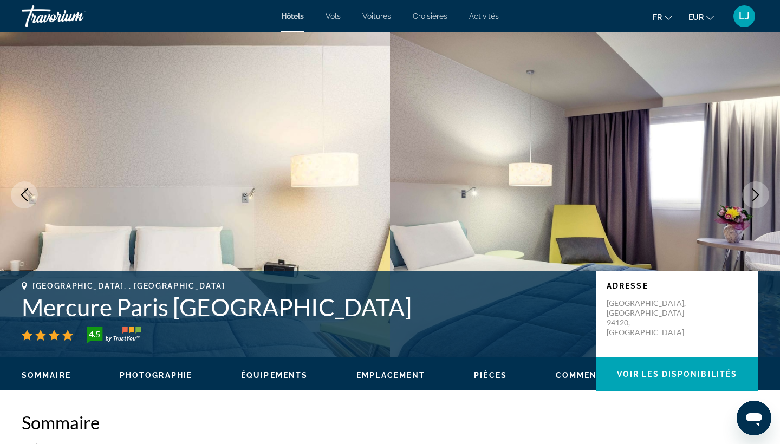
click at [766, 191] on button "Next image" at bounding box center [755, 194] width 27 height 27
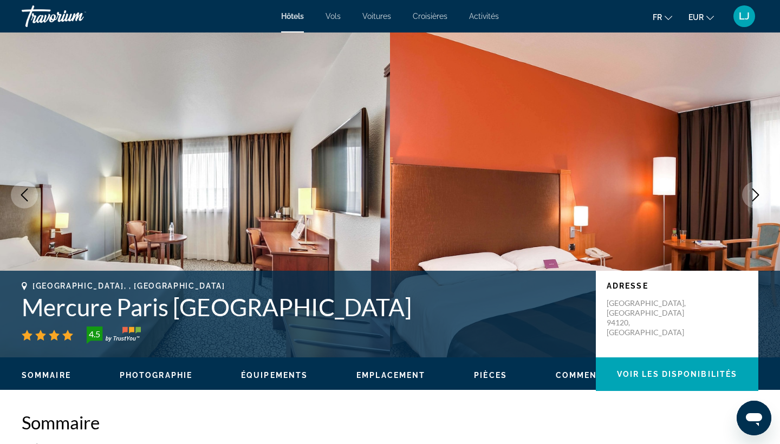
click at [766, 191] on button "Next image" at bounding box center [755, 194] width 27 height 27
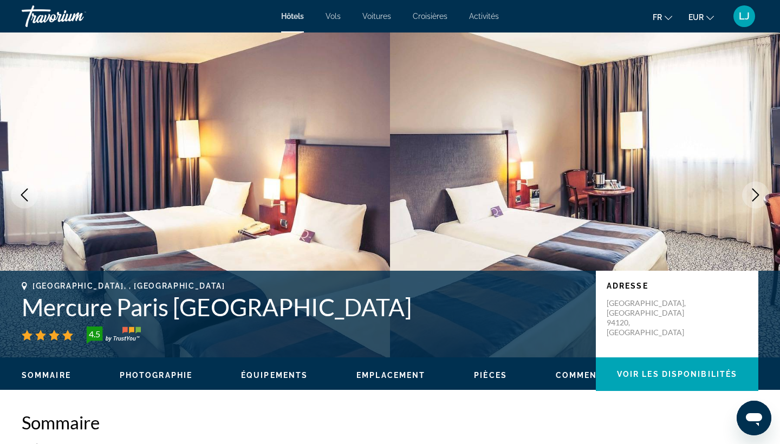
click at [765, 191] on button "Next image" at bounding box center [755, 194] width 27 height 27
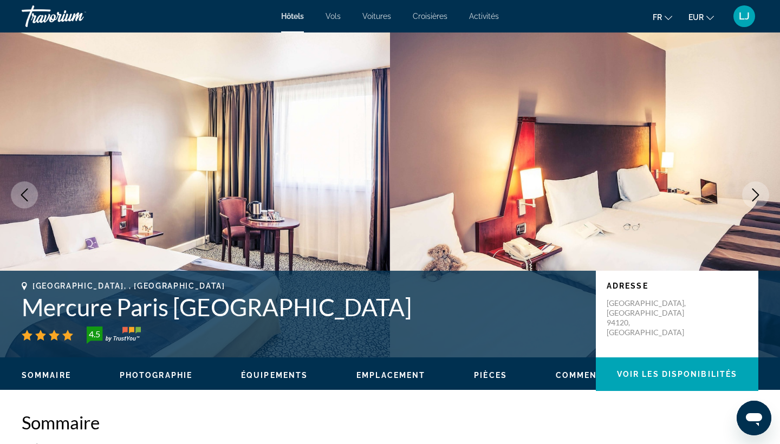
click at [748, 190] on button "Next image" at bounding box center [755, 194] width 27 height 27
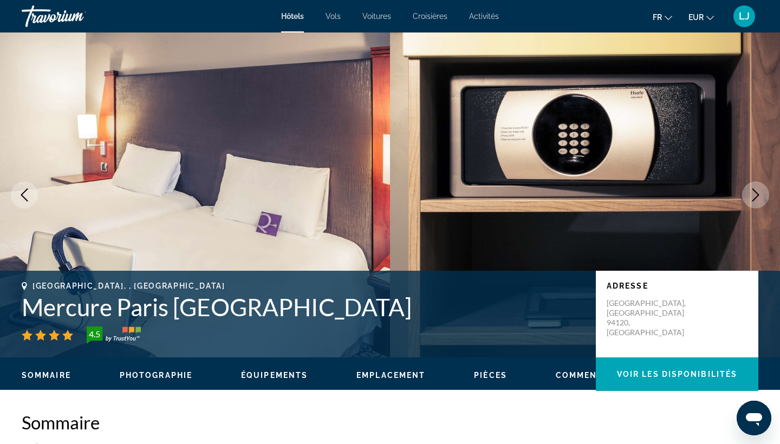
click at [748, 190] on button "Next image" at bounding box center [755, 194] width 27 height 27
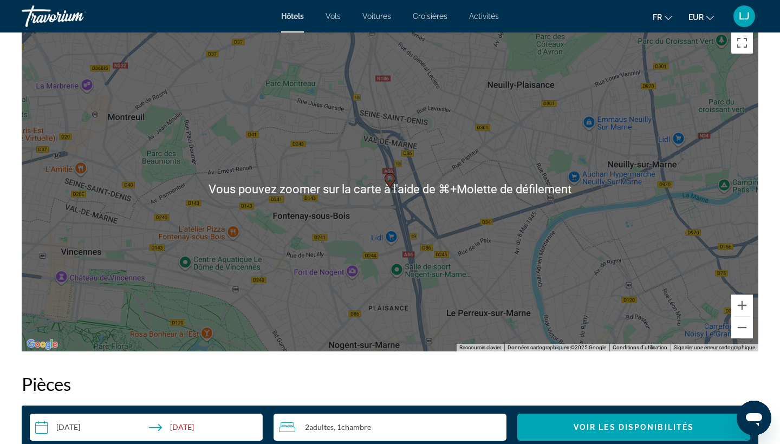
scroll to position [1031, 0]
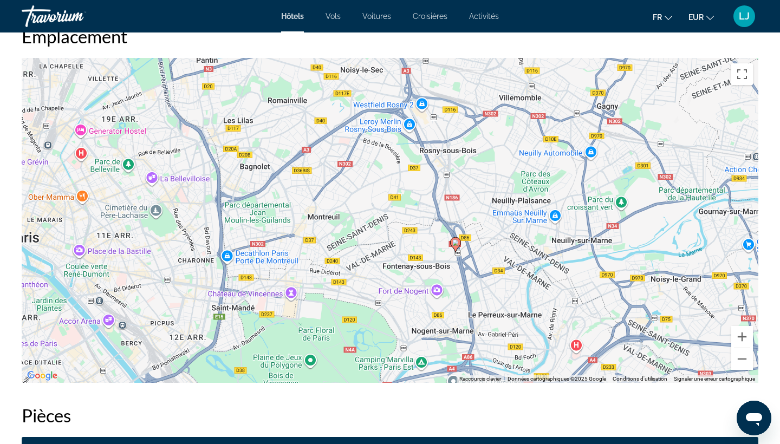
drag, startPoint x: 502, startPoint y: 198, endPoint x: 491, endPoint y: 245, distance: 47.8
click at [491, 245] on div "Pour activer le glissement avec le clavier, appuyez sur Alt+Entrée. Une fois ce…" at bounding box center [390, 220] width 737 height 325
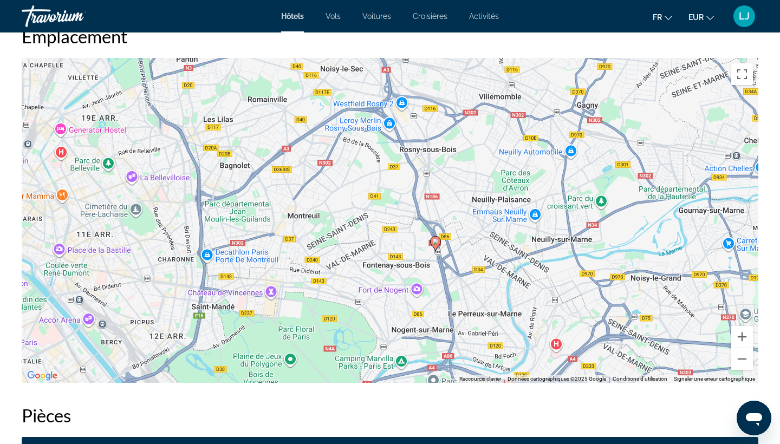
drag, startPoint x: 491, startPoint y: 245, endPoint x: 471, endPoint y: 244, distance: 20.1
click at [471, 244] on div "Pour activer le glissement avec le clavier, appuyez sur Alt+Entrée. Une fois ce…" at bounding box center [390, 220] width 737 height 325
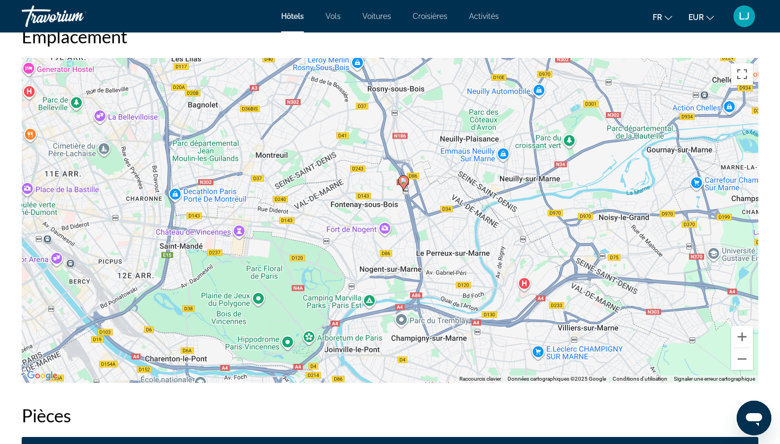
drag, startPoint x: 471, startPoint y: 244, endPoint x: 439, endPoint y: 181, distance: 70.3
click at [439, 181] on div "Pour activer le glissement avec le clavier, appuyez sur Alt+Entrée. Une fois ce…" at bounding box center [390, 220] width 737 height 325
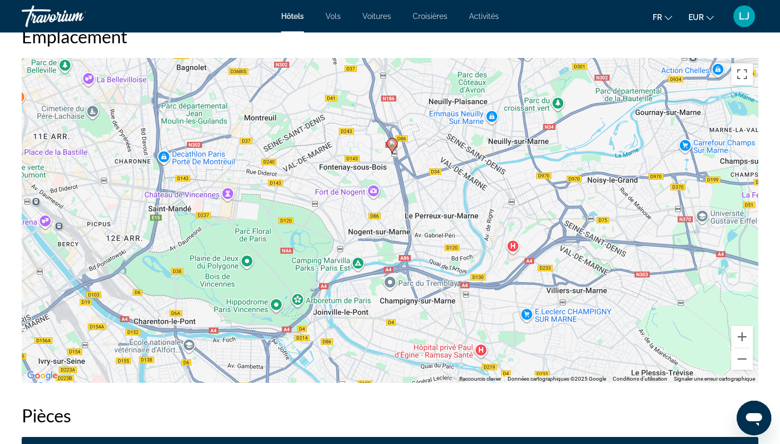
drag, startPoint x: 439, startPoint y: 181, endPoint x: 427, endPoint y: 145, distance: 38.0
click at [427, 145] on div "Pour activer le glissement avec le clavier, appuyez sur Alt+Entrée. Une fois ce…" at bounding box center [390, 220] width 737 height 325
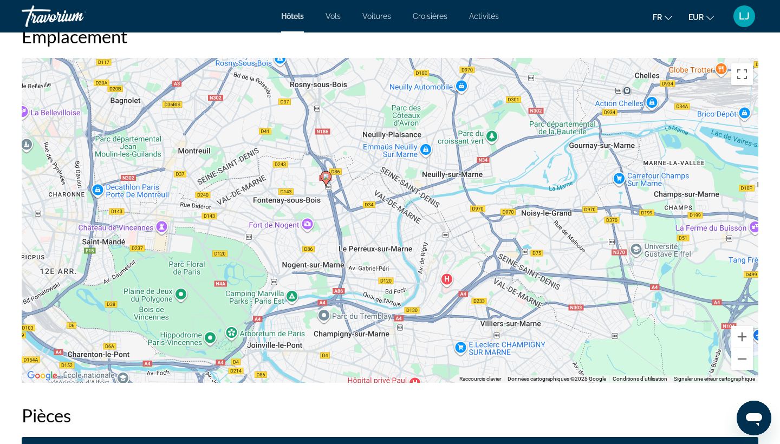
drag, startPoint x: 400, startPoint y: 169, endPoint x: 334, endPoint y: 201, distance: 73.9
click at [334, 201] on div "Pour activer le glissement avec le clavier, appuyez sur Alt+Entrée. Une fois ce…" at bounding box center [390, 220] width 737 height 325
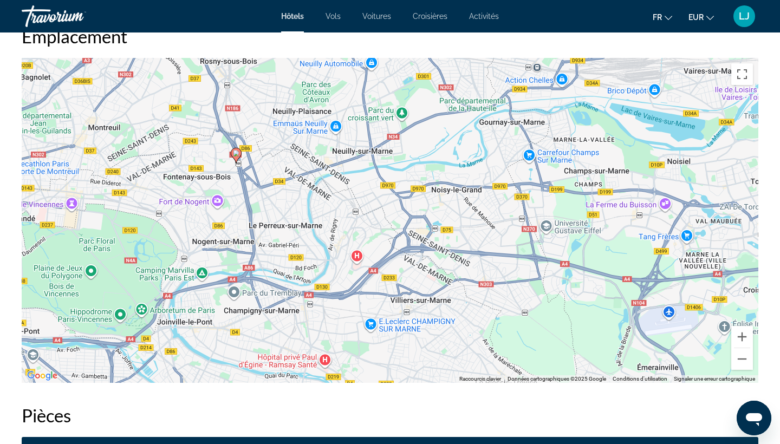
drag, startPoint x: 449, startPoint y: 206, endPoint x: 368, endPoint y: 185, distance: 82.9
click at [368, 184] on div "Pour activer le glissement avec le clavier, appuyez sur Alt+Entrée. Une fois ce…" at bounding box center [390, 220] width 737 height 325
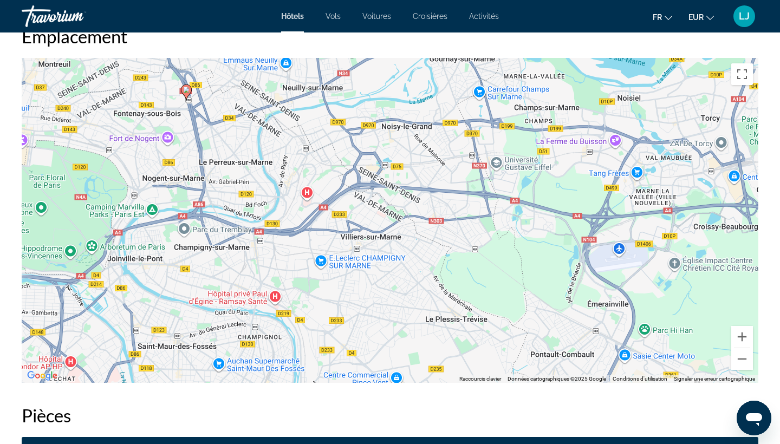
drag, startPoint x: 449, startPoint y: 212, endPoint x: 398, endPoint y: 147, distance: 82.6
click at [398, 147] on div "Pour activer le glissement avec le clavier, appuyez sur Alt+Entrée. Une fois ce…" at bounding box center [390, 220] width 737 height 325
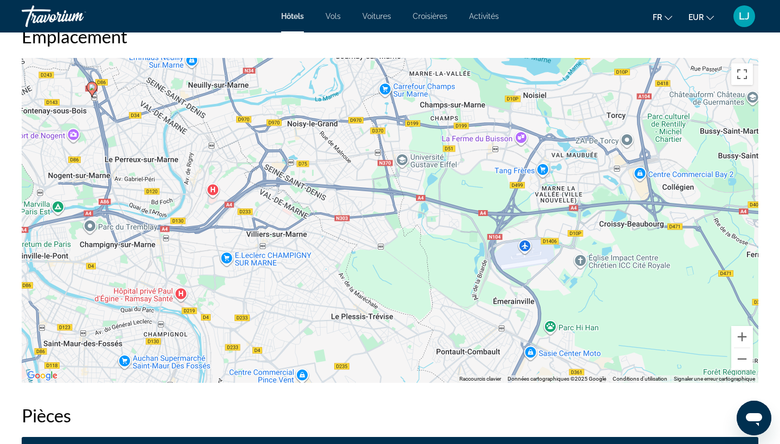
drag, startPoint x: 605, startPoint y: 178, endPoint x: 510, endPoint y: 176, distance: 94.8
click at [510, 176] on div "Pour activer le glissement avec le clavier, appuyez sur Alt+Entrée. Une fois ce…" at bounding box center [390, 220] width 737 height 325
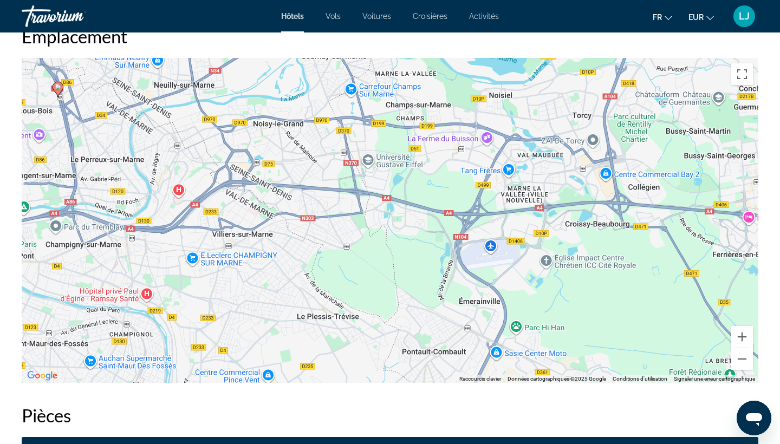
drag, startPoint x: 568, startPoint y: 210, endPoint x: 533, endPoint y: 211, distance: 35.2
click at [533, 211] on div "Pour activer le glissement avec le clavier, appuyez sur Alt+Entrée. Une fois ce…" at bounding box center [390, 220] width 737 height 325
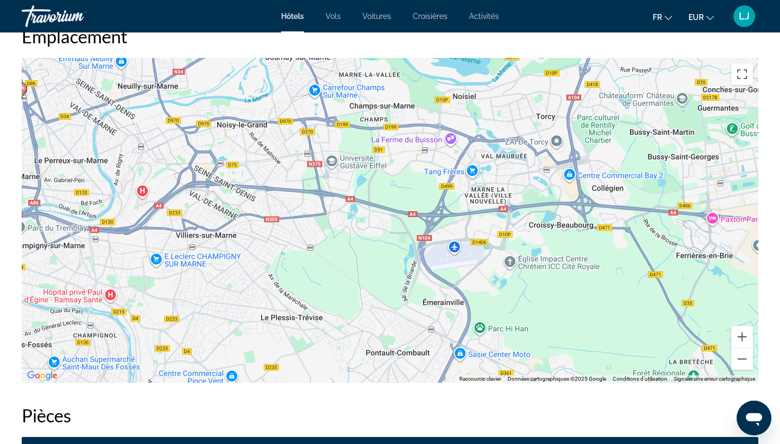
drag, startPoint x: 526, startPoint y: 180, endPoint x: 488, endPoint y: 180, distance: 38.5
click at [488, 180] on div "Pour activer le glissement avec le clavier, appuyez sur Alt+Entrée. Une fois ce…" at bounding box center [390, 220] width 737 height 325
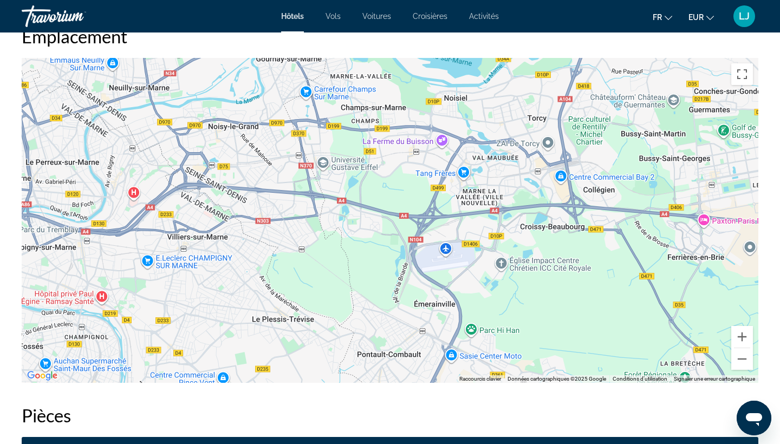
drag, startPoint x: 424, startPoint y: 181, endPoint x: 414, endPoint y: 183, distance: 9.4
click at [414, 183] on div "Pour activer le glissement avec le clavier, appuyez sur Alt+Entrée. Une fois ce…" at bounding box center [390, 220] width 737 height 325
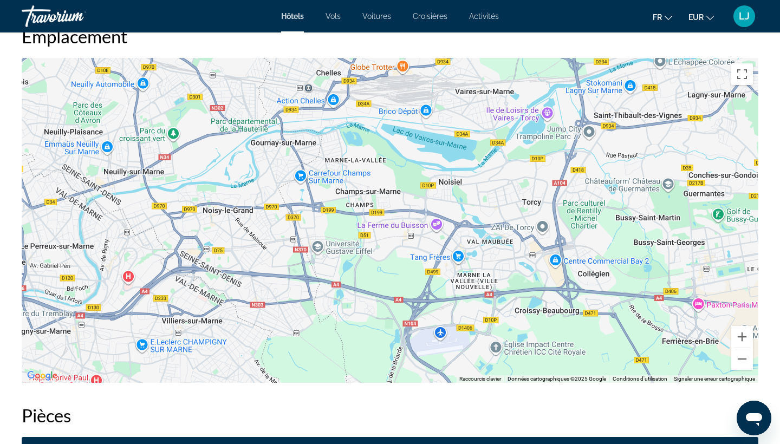
drag, startPoint x: 414, startPoint y: 183, endPoint x: 408, endPoint y: 268, distance: 85.8
click at [408, 268] on div "Pour activer le glissement avec le clavier, appuyez sur Alt+Entrée. Une fois ce…" at bounding box center [390, 220] width 737 height 325
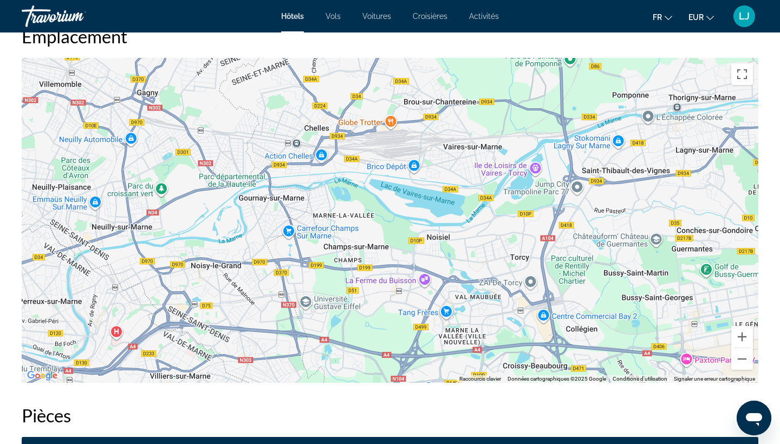
drag, startPoint x: 408, startPoint y: 268, endPoint x: 404, endPoint y: 353, distance: 84.7
click at [404, 353] on div "Pour activer le glissement avec le clavier, appuyez sur Alt+Entrée. Une fois ce…" at bounding box center [390, 220] width 737 height 325
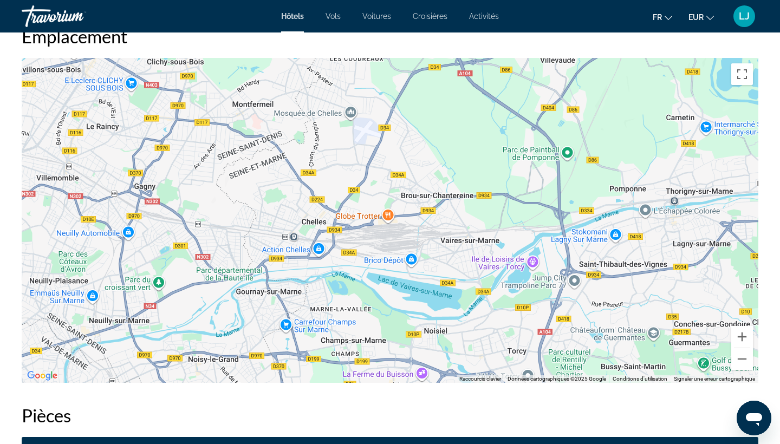
drag, startPoint x: 404, startPoint y: 353, endPoint x: 394, endPoint y: 421, distance: 68.9
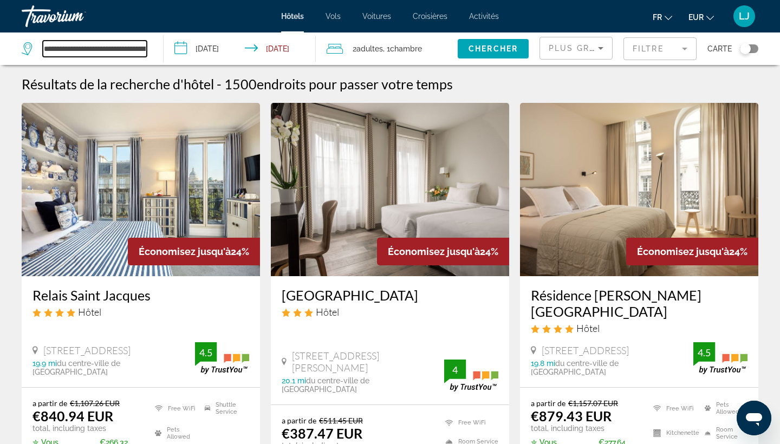
click at [113, 55] on input "**********" at bounding box center [95, 49] width 104 height 16
click at [122, 46] on input "**********" at bounding box center [95, 49] width 104 height 16
click at [134, 51] on input "**********" at bounding box center [95, 49] width 104 height 16
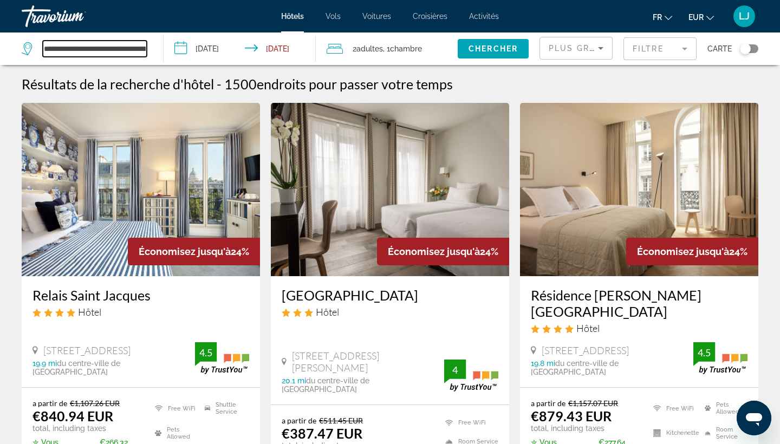
click at [137, 50] on input "**********" at bounding box center [95, 49] width 104 height 16
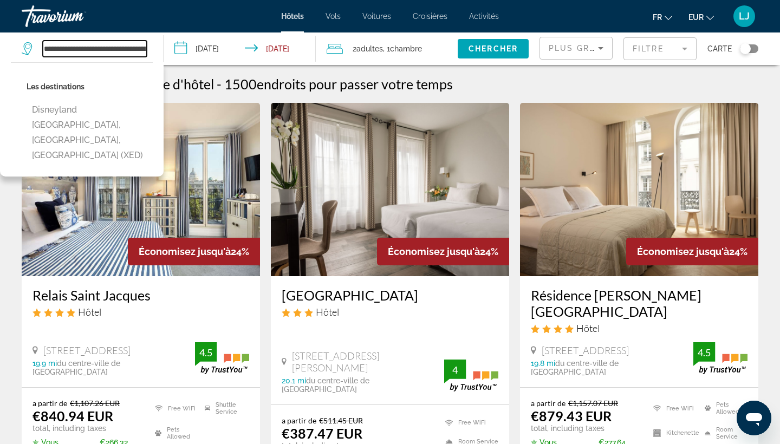
drag, startPoint x: 144, startPoint y: 49, endPoint x: 38, endPoint y: 51, distance: 105.1
click at [38, 51] on div "**********" at bounding box center [84, 49] width 125 height 16
type input "**********"
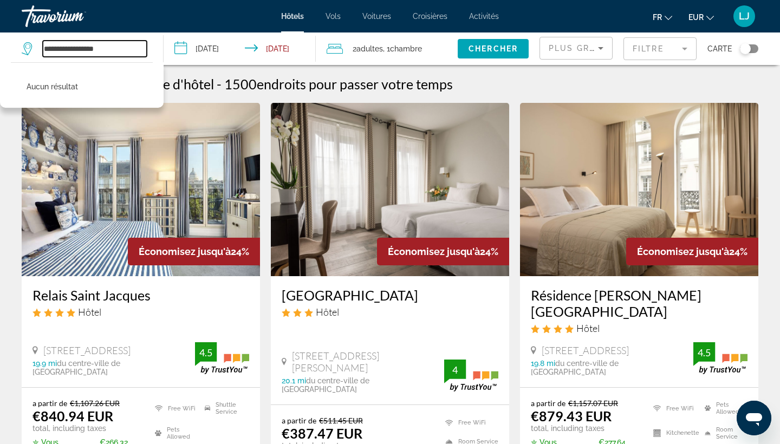
drag, startPoint x: 116, startPoint y: 47, endPoint x: 3, endPoint y: 53, distance: 113.4
click at [3, 53] on app-destination-search "**********" at bounding box center [82, 49] width 164 height 33
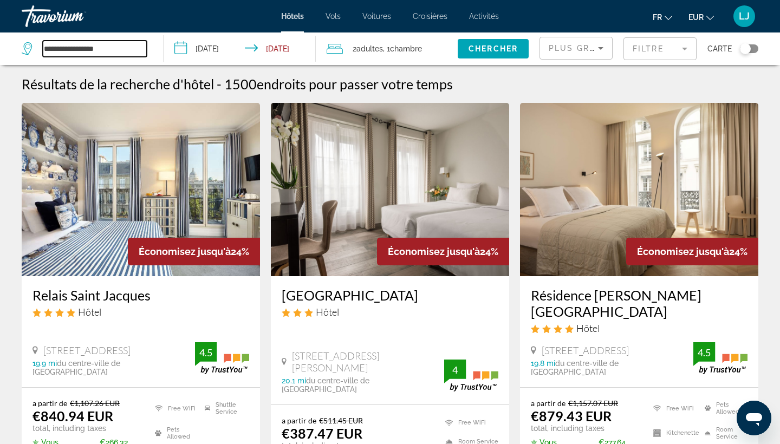
drag, startPoint x: 122, startPoint y: 48, endPoint x: 36, endPoint y: 49, distance: 86.2
click at [36, 49] on div "**********" at bounding box center [84, 49] width 125 height 16
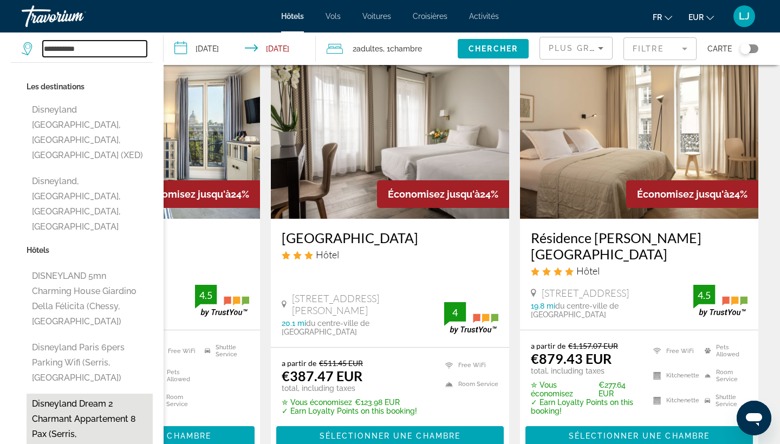
scroll to position [59, 0]
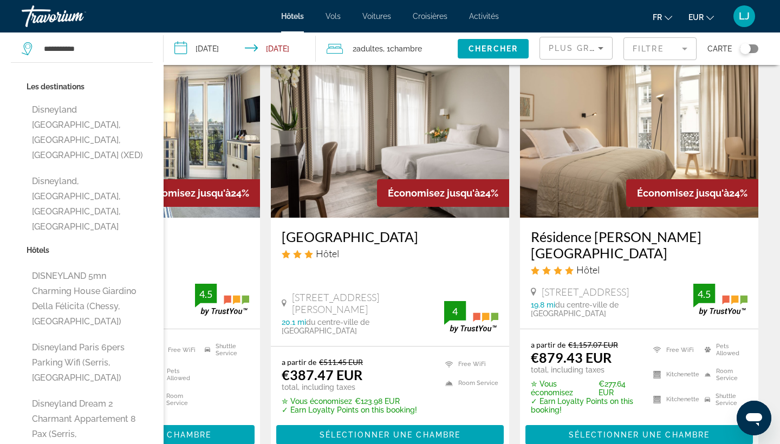
type input "**********"
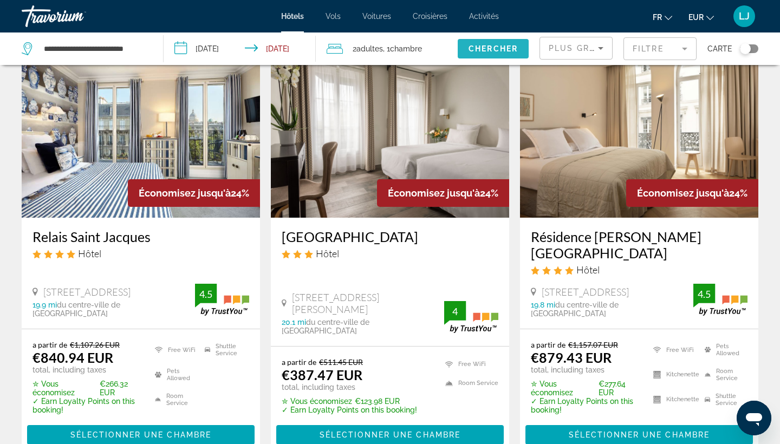
click at [496, 43] on span "Search widget" at bounding box center [493, 49] width 71 height 26
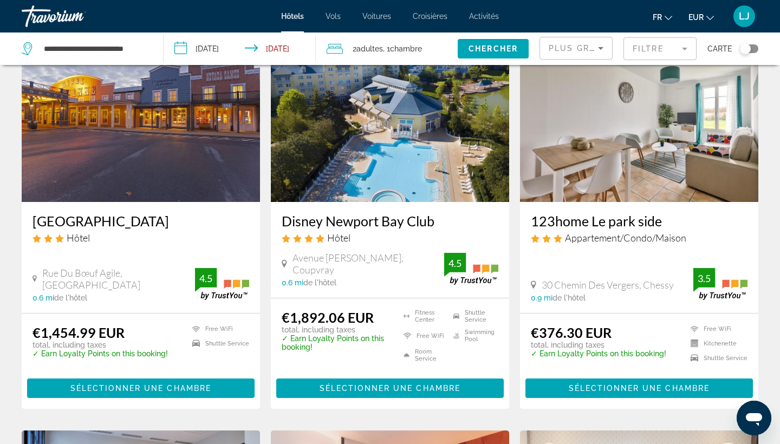
scroll to position [467, 0]
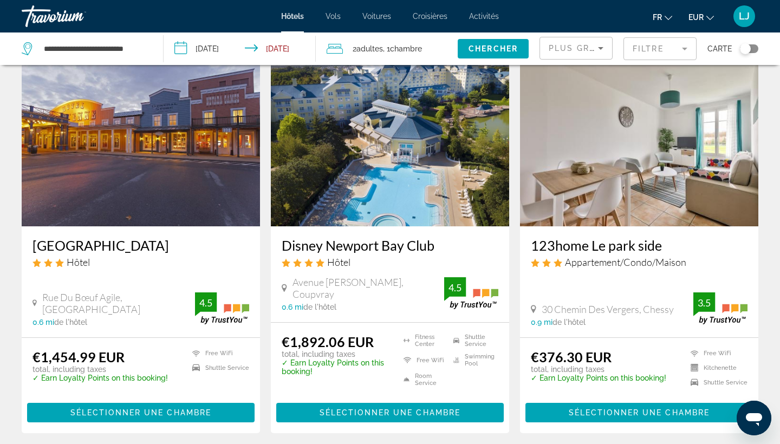
click at [213, 36] on input "**********" at bounding box center [242, 51] width 157 height 36
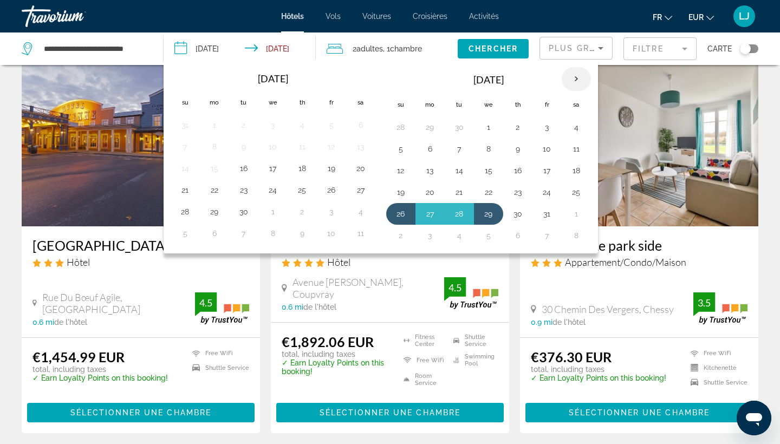
click at [571, 76] on th "Next month" at bounding box center [576, 79] width 29 height 24
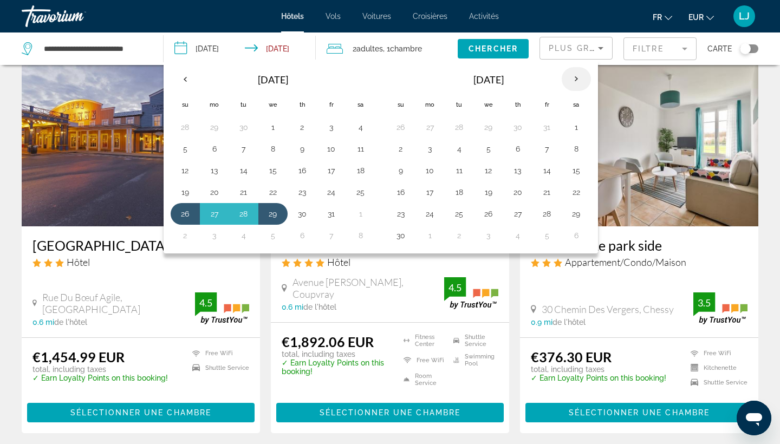
click at [571, 76] on th "Next month" at bounding box center [576, 79] width 29 height 24
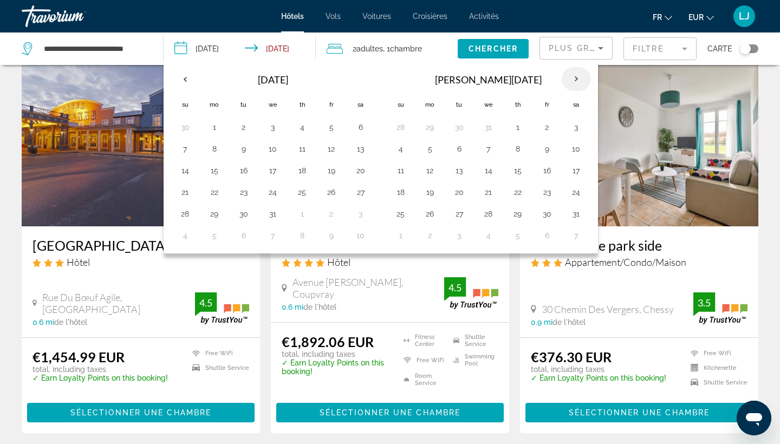
click at [571, 76] on th "Next month" at bounding box center [576, 79] width 29 height 24
click at [189, 191] on button "15" at bounding box center [185, 192] width 17 height 15
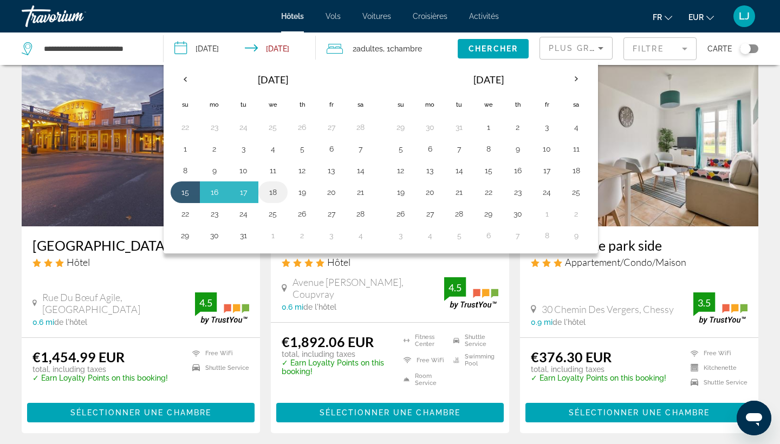
click at [271, 189] on button "18" at bounding box center [272, 192] width 17 height 15
type input "**********"
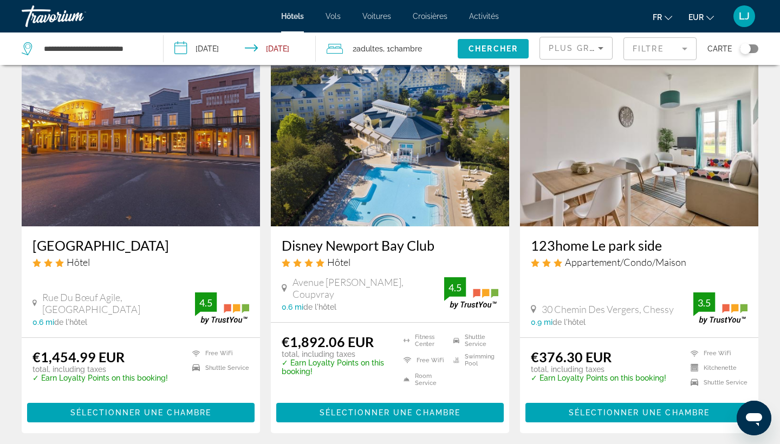
click at [480, 54] on span "Search widget" at bounding box center [493, 49] width 71 height 26
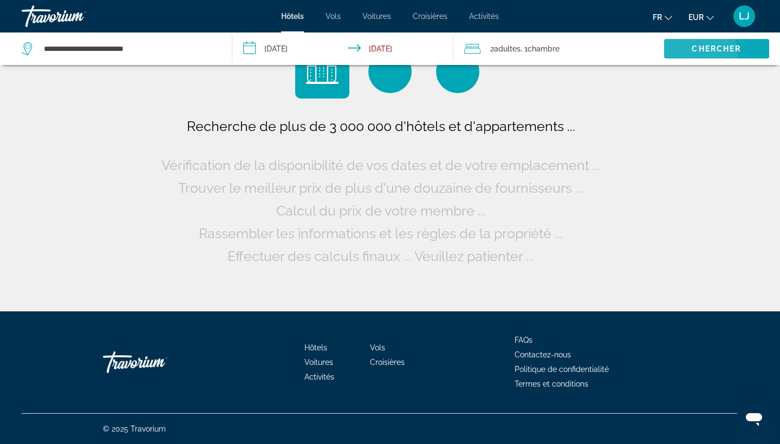
scroll to position [0, 0]
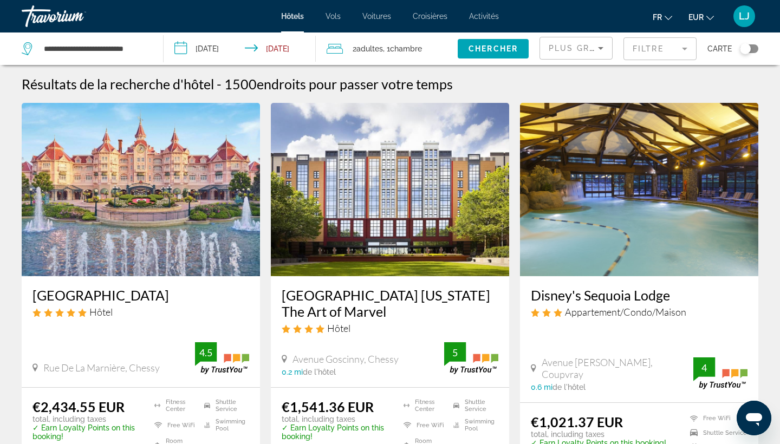
drag, startPoint x: 480, startPoint y: 54, endPoint x: 617, endPoint y: 24, distance: 139.9
click at [481, 54] on span "Search widget" at bounding box center [493, 49] width 71 height 26
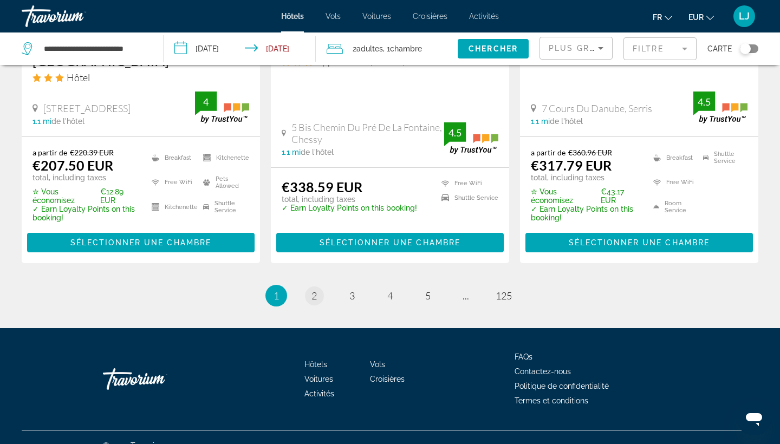
scroll to position [1551, 0]
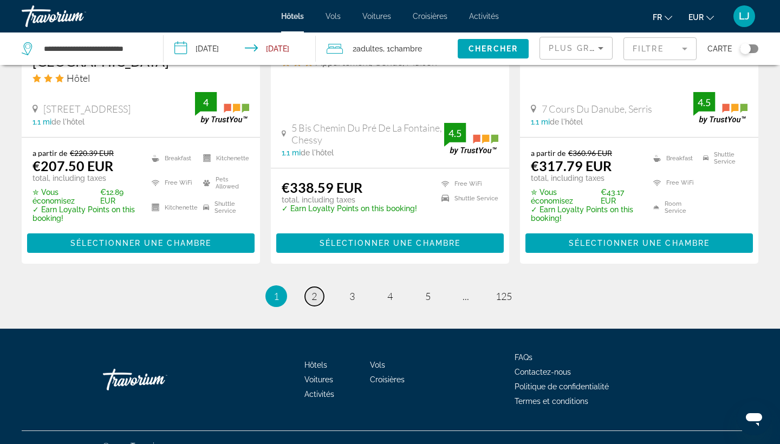
click at [315, 290] on span "2" at bounding box center [314, 296] width 5 height 12
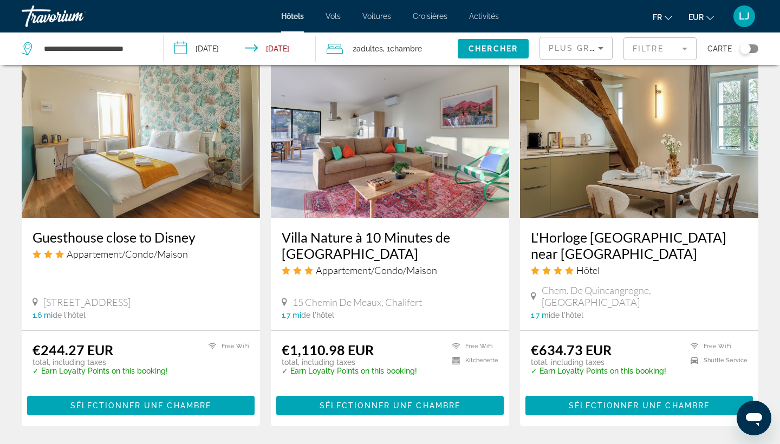
scroll to position [1448, 0]
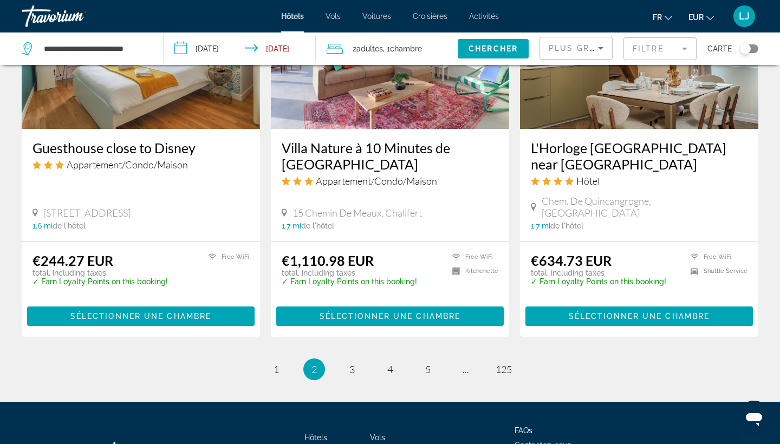
click at [357, 359] on li "page 3" at bounding box center [352, 370] width 22 height 22
click at [347, 360] on link "page 3" at bounding box center [352, 369] width 19 height 19
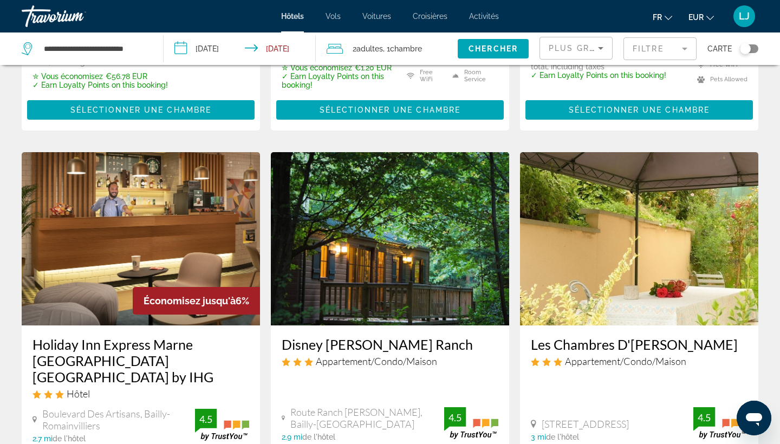
scroll to position [1332, 0]
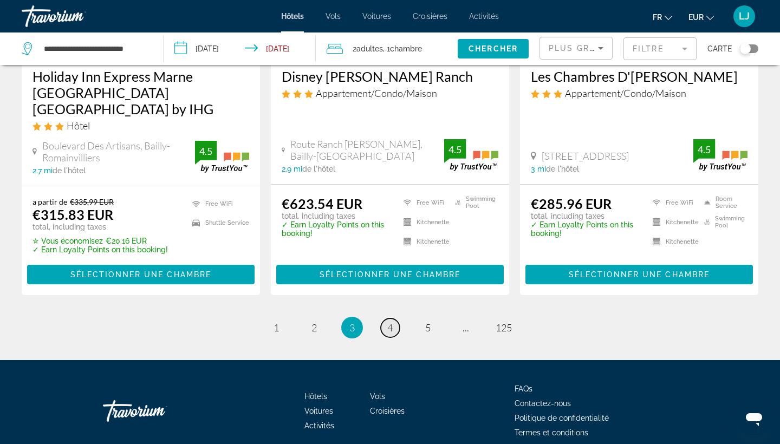
click at [397, 319] on link "page 4" at bounding box center [390, 328] width 19 height 19
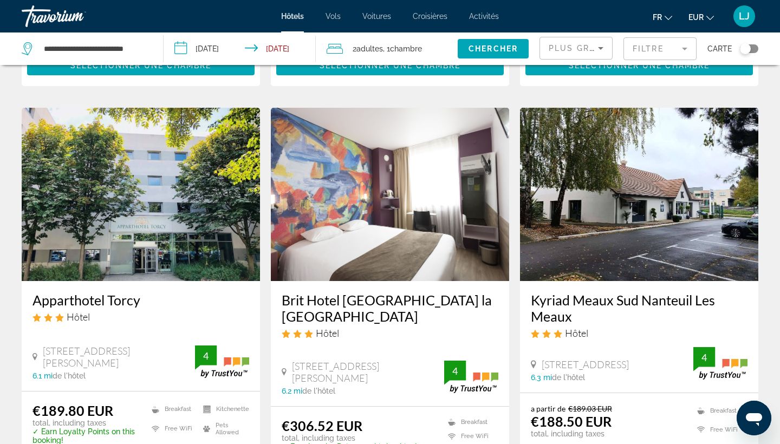
scroll to position [1250, 0]
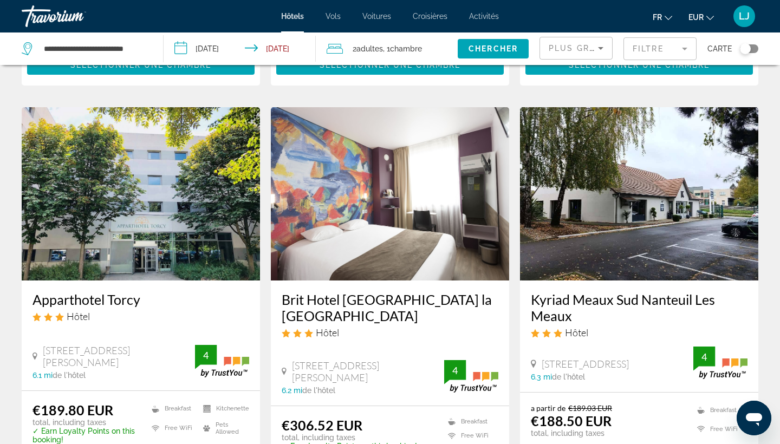
click at [471, 21] on div "Hôtels Vols Voitures Croisières Activités Hôtels Vols Voitures Croisières Activ…" at bounding box center [390, 16] width 780 height 28
click at [474, 20] on span "Activités" at bounding box center [484, 16] width 30 height 9
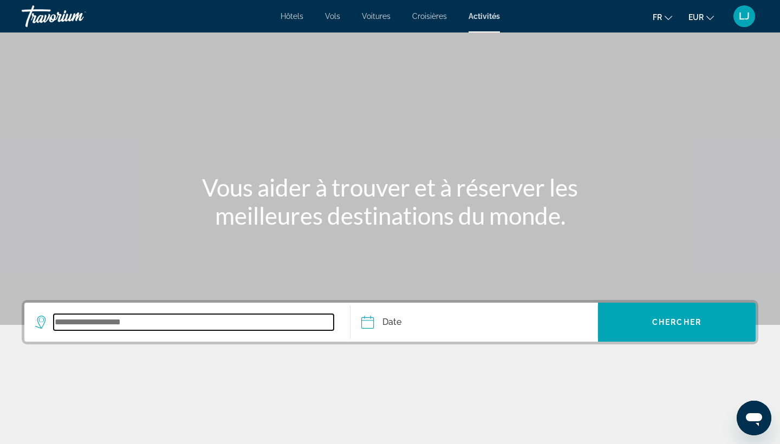
click at [169, 316] on input "Search widget" at bounding box center [194, 322] width 280 height 16
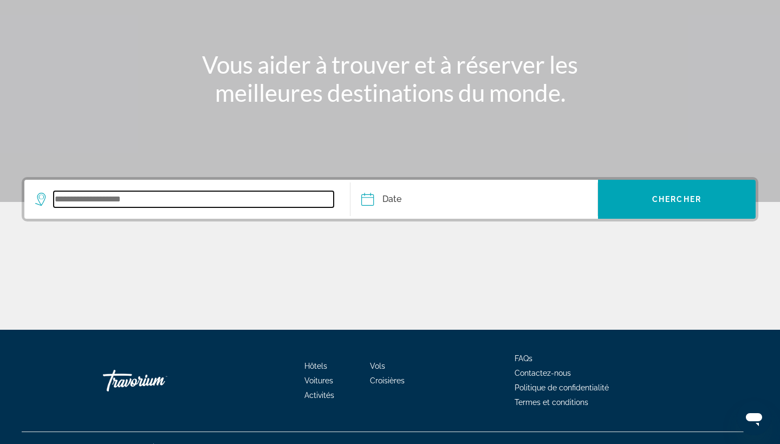
scroll to position [141, 0]
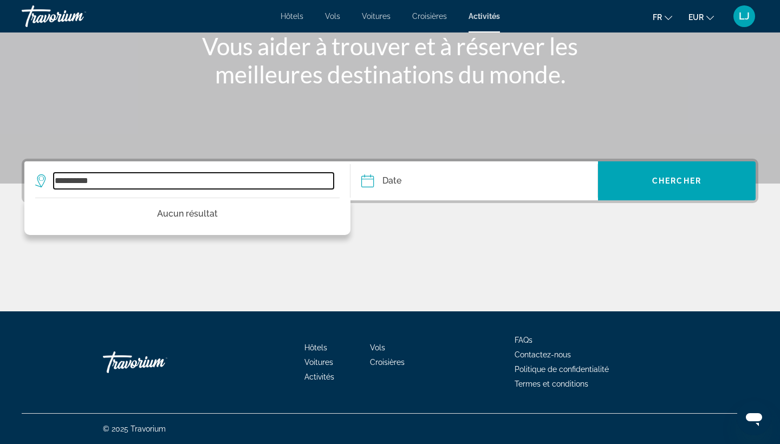
type input "**********"
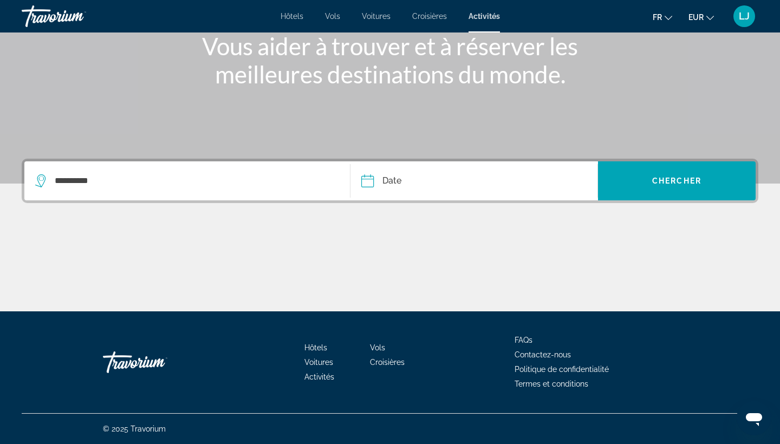
click at [372, 186] on input "Date" at bounding box center [420, 182] width 122 height 42
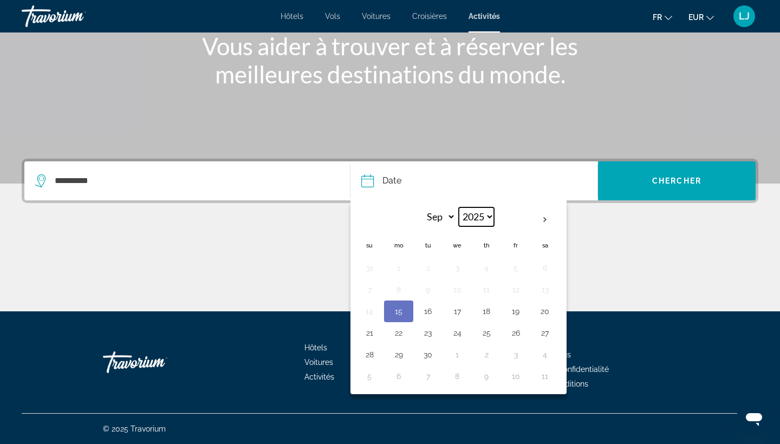
select select "****"
select select "*"
click at [393, 334] on button "16" at bounding box center [398, 333] width 17 height 15
type input "**********"
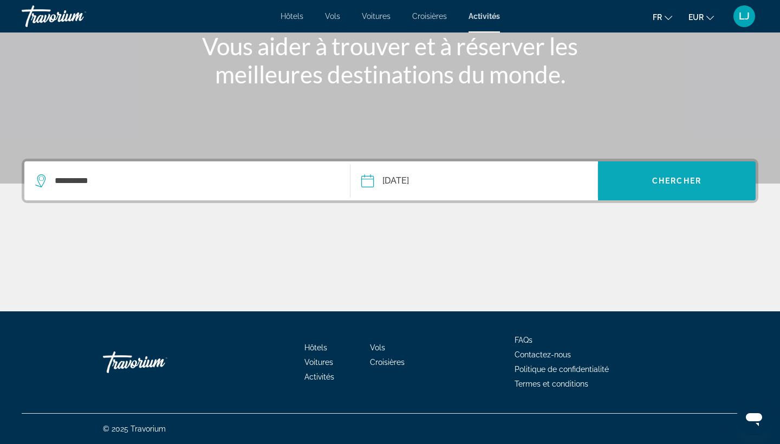
click at [627, 178] on span "Search widget" at bounding box center [677, 181] width 158 height 26
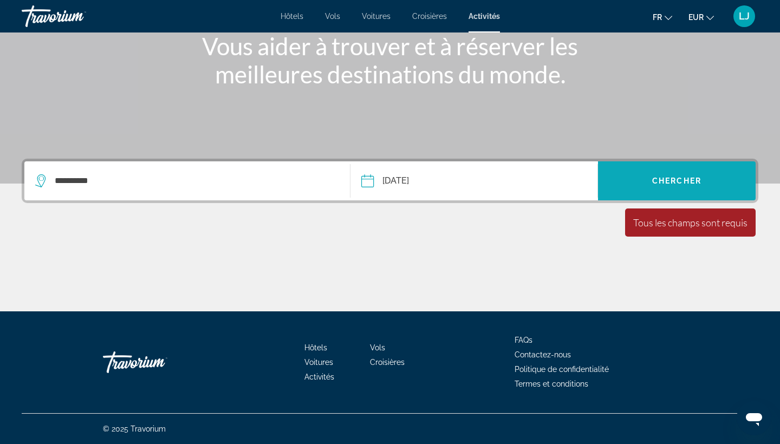
click at [627, 178] on span "Search widget" at bounding box center [677, 181] width 158 height 26
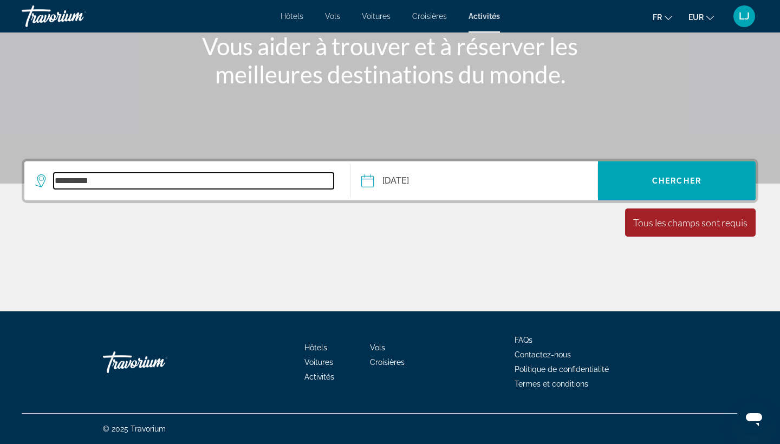
click at [202, 187] on input "**********" at bounding box center [194, 181] width 280 height 16
